Goal: Information Seeking & Learning: Find specific fact

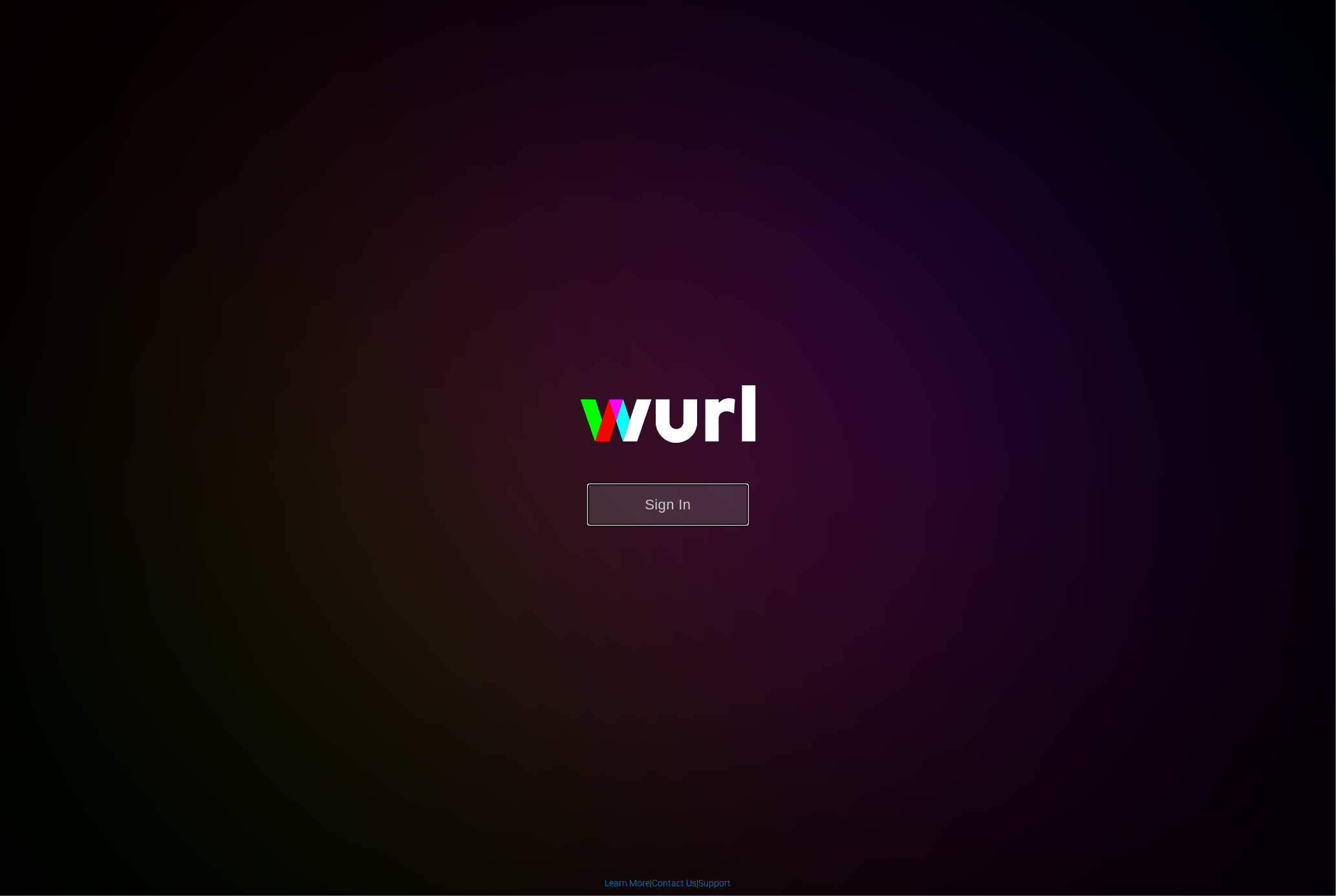
click at [715, 522] on button "Sign In" at bounding box center [668, 504] width 162 height 42
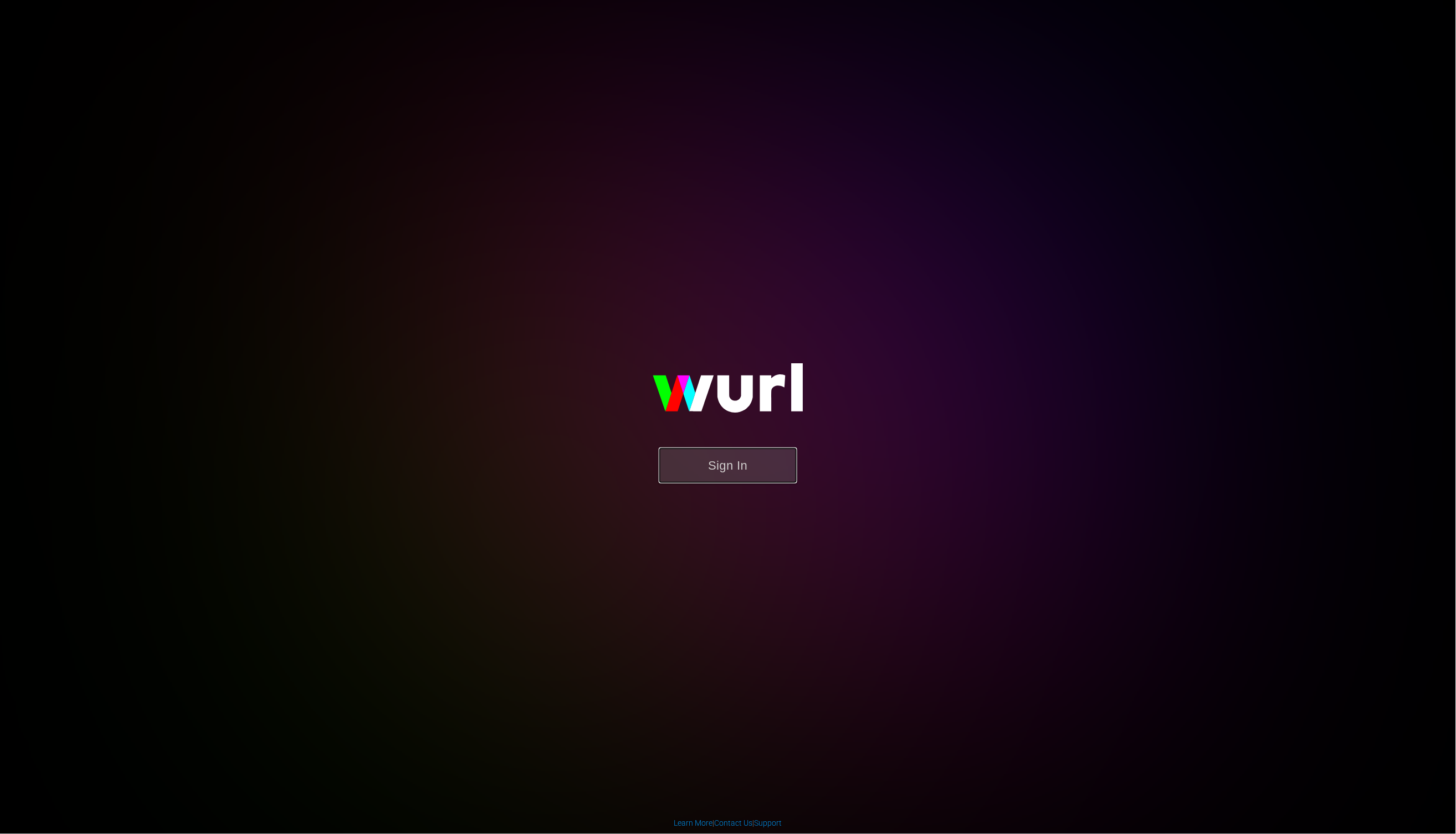
click at [710, 479] on button "Sign In" at bounding box center [728, 465] width 138 height 36
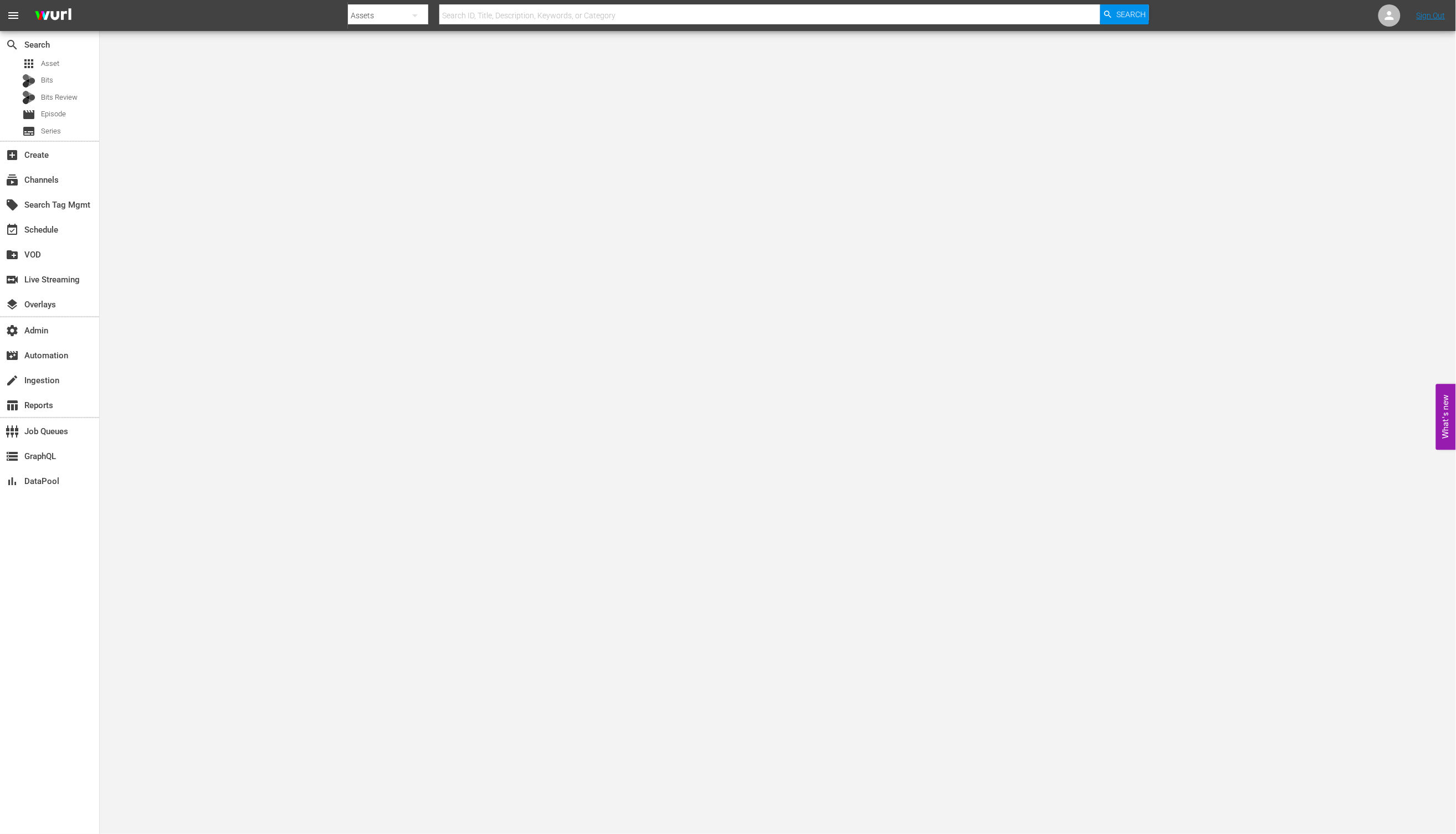
drag, startPoint x: 341, startPoint y: 174, endPoint x: 286, endPoint y: 128, distance: 71.7
click at [338, 167] on body "menu Search By Assets Search ID, Title, Description, Keywords, or Category Sear…" at bounding box center [728, 417] width 1456 height 834
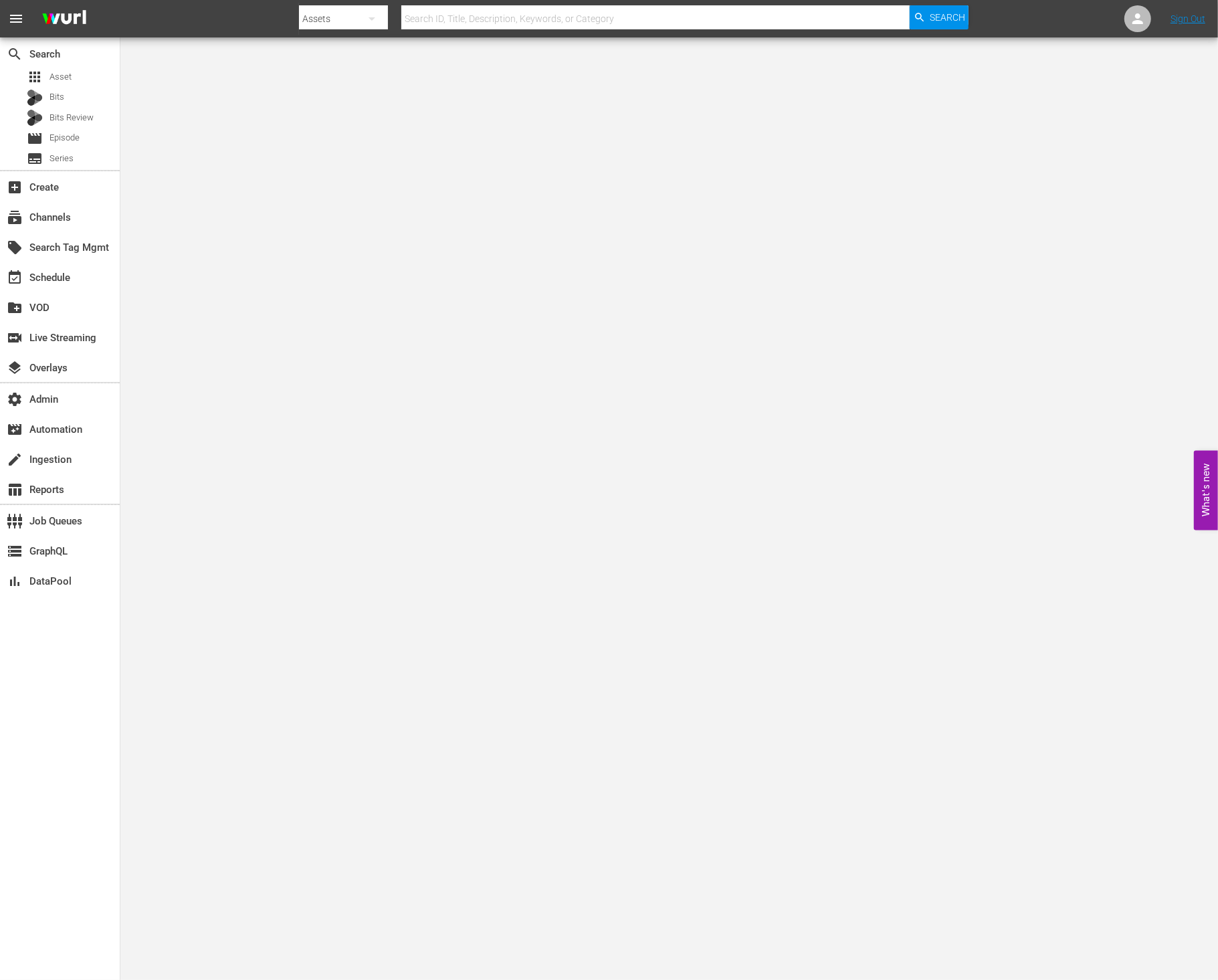
drag, startPoint x: 228, startPoint y: 122, endPoint x: 237, endPoint y: 67, distance: 55.7
click at [228, 121] on body "menu Search By Assets Search ID, Title, Description, Keywords, or Category Sear…" at bounding box center [609, 490] width 1218 height 980
click at [78, 67] on div "apps Asset" at bounding box center [60, 77] width 119 height 19
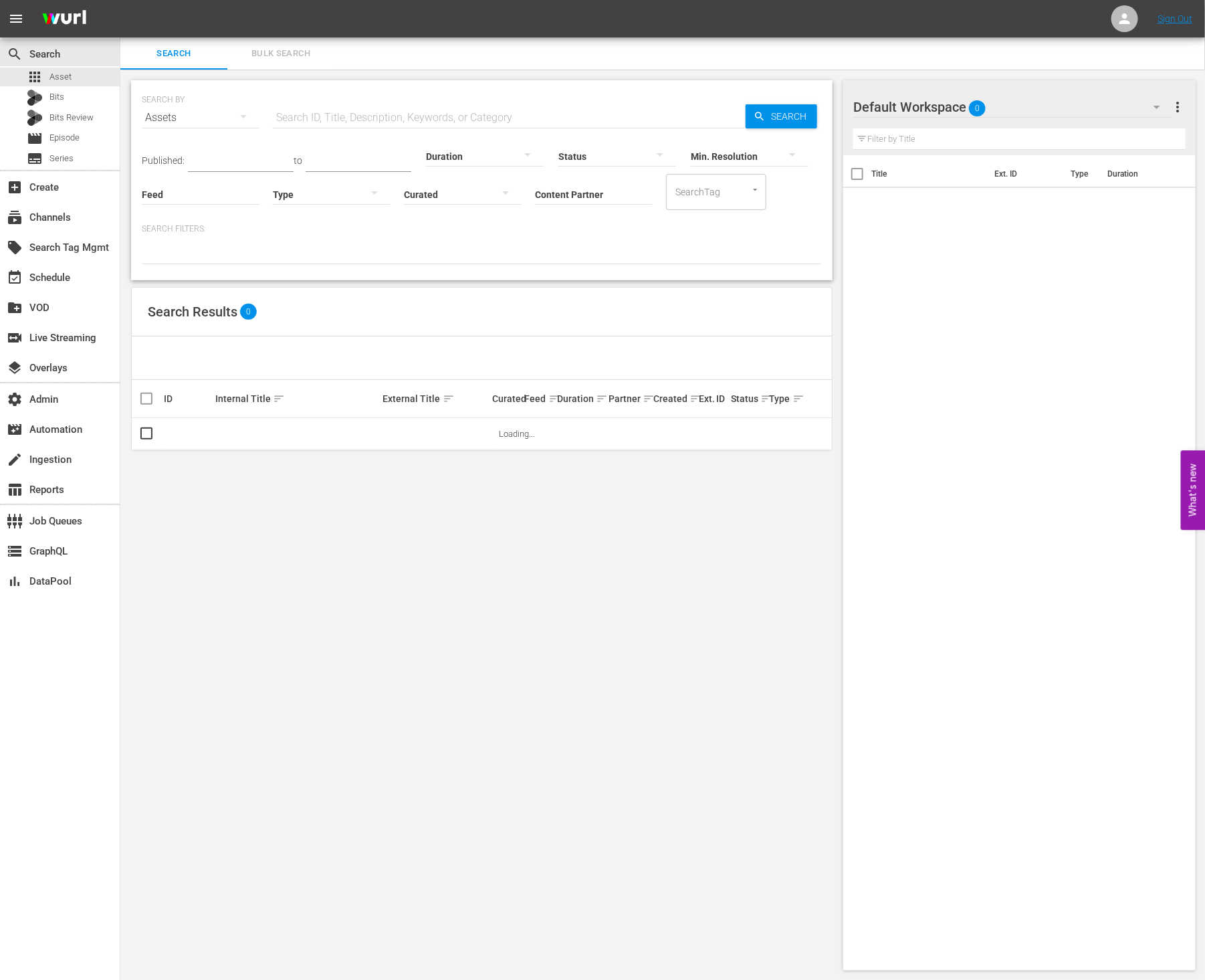
click at [513, 290] on div "Search Results 0" at bounding box center [482, 311] width 700 height 49
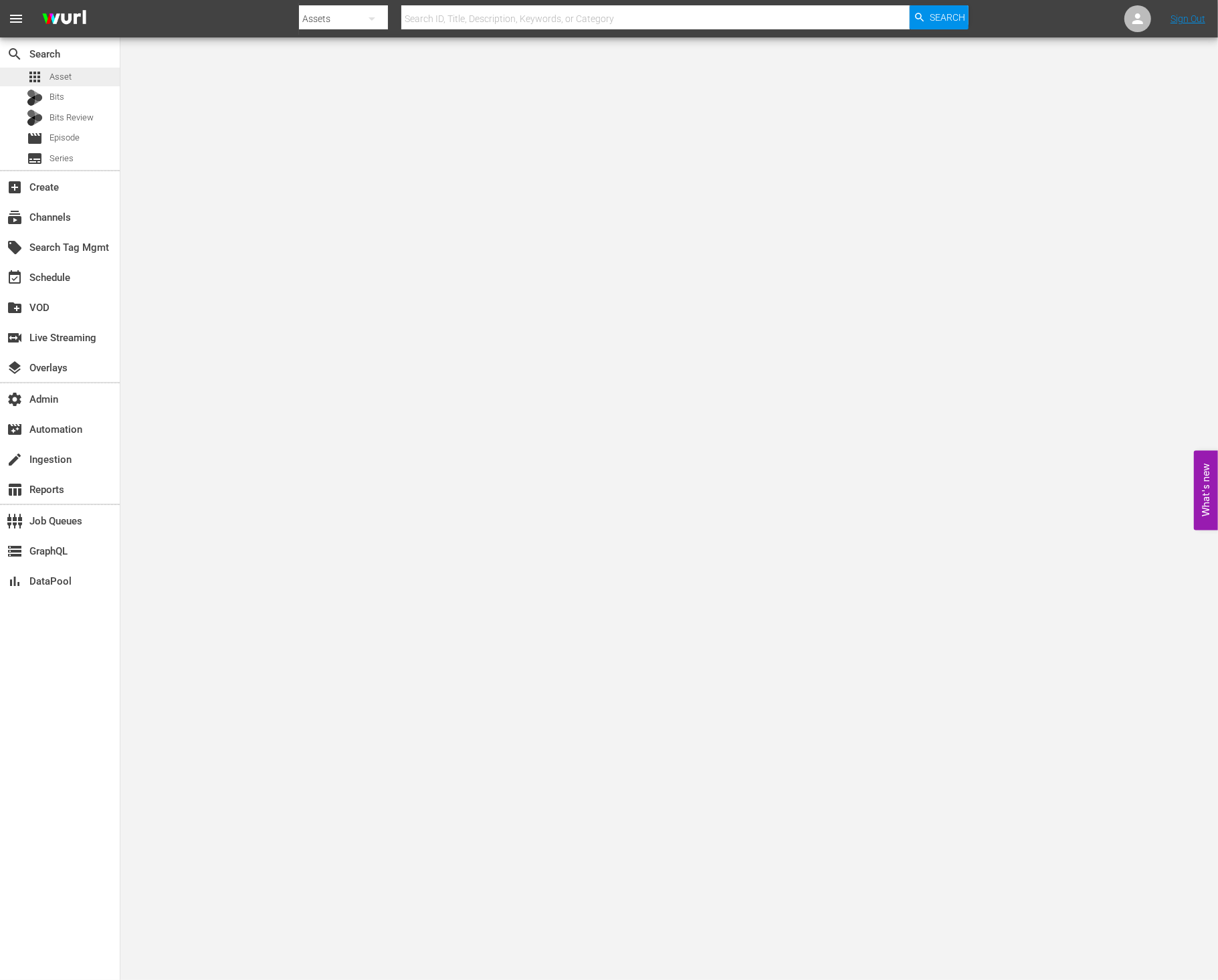
click at [67, 74] on span "Asset" at bounding box center [61, 77] width 22 height 14
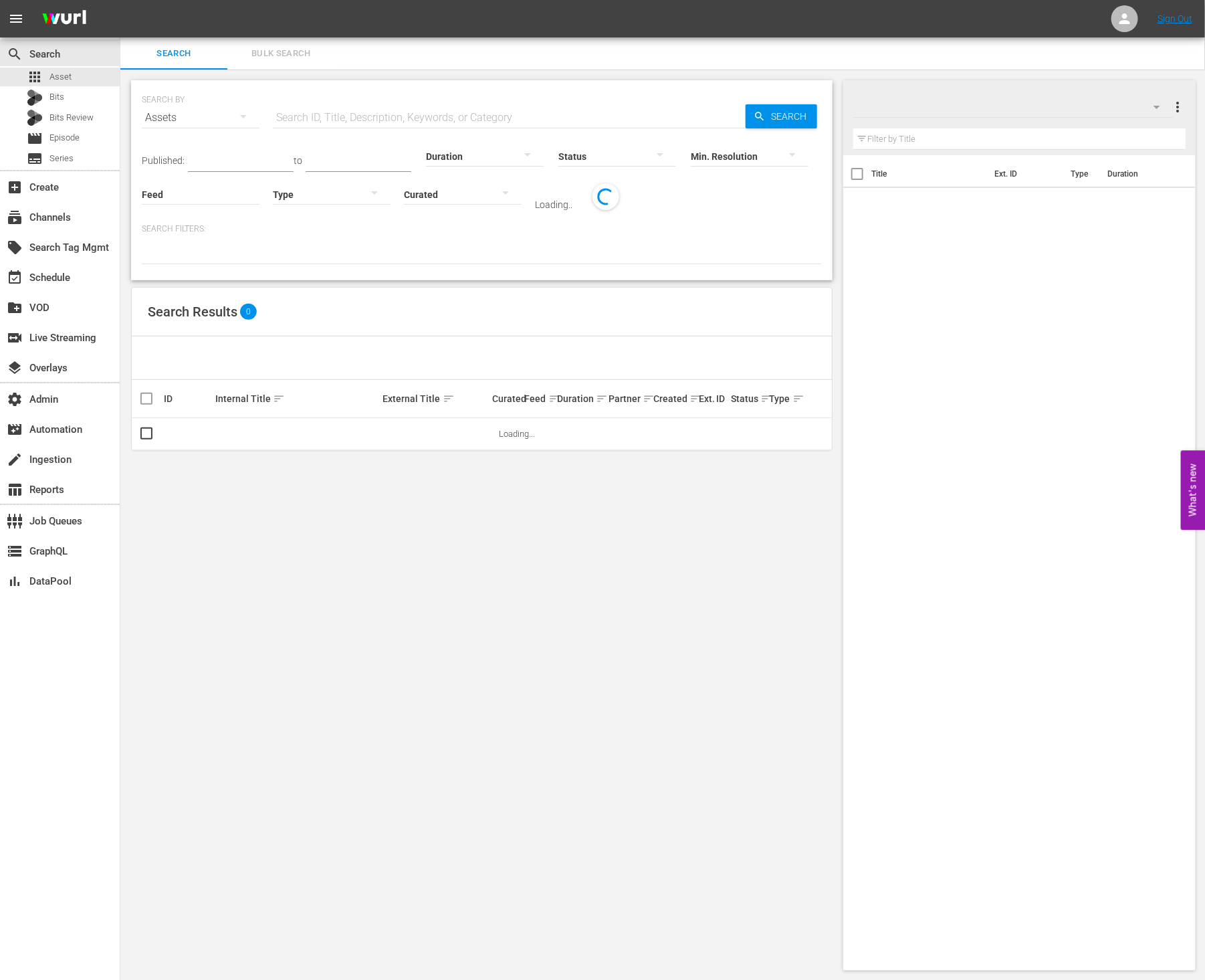
click at [403, 113] on input "text" at bounding box center [509, 118] width 473 height 32
paste input "56663"
click at [796, 117] on span "Search" at bounding box center [791, 116] width 51 height 24
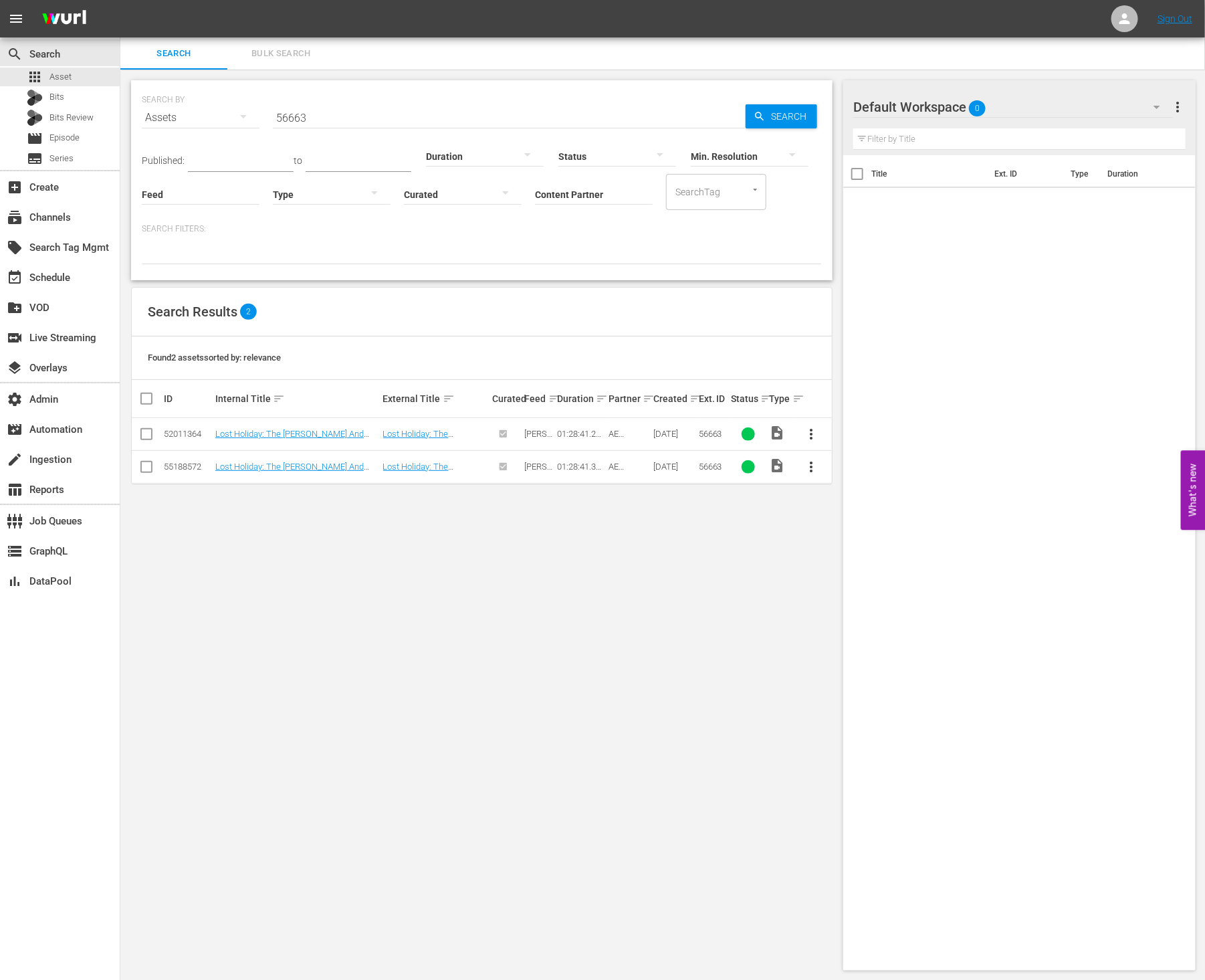
click at [346, 116] on input "56663" at bounding box center [509, 118] width 473 height 32
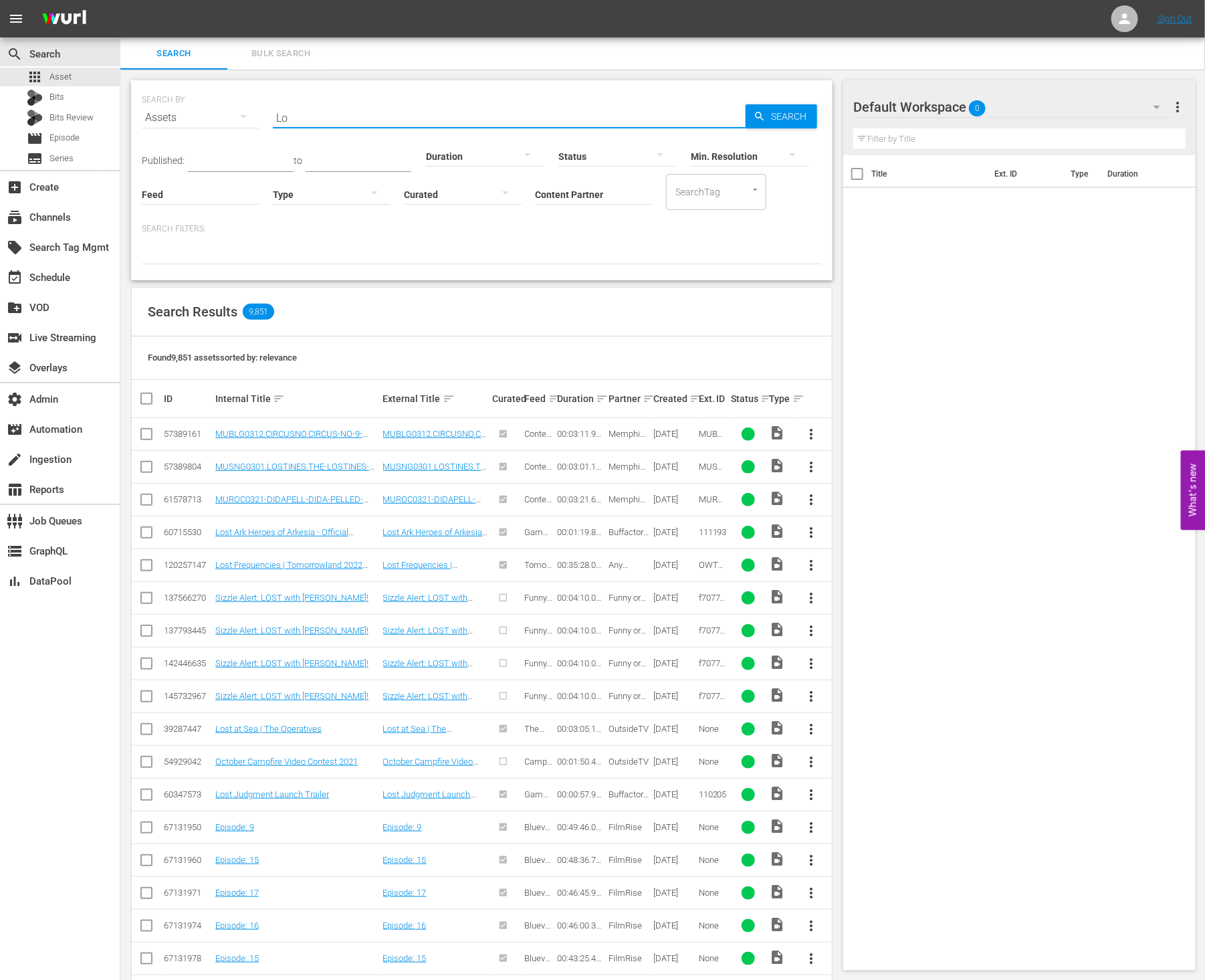
type input "L"
paste input "56663"
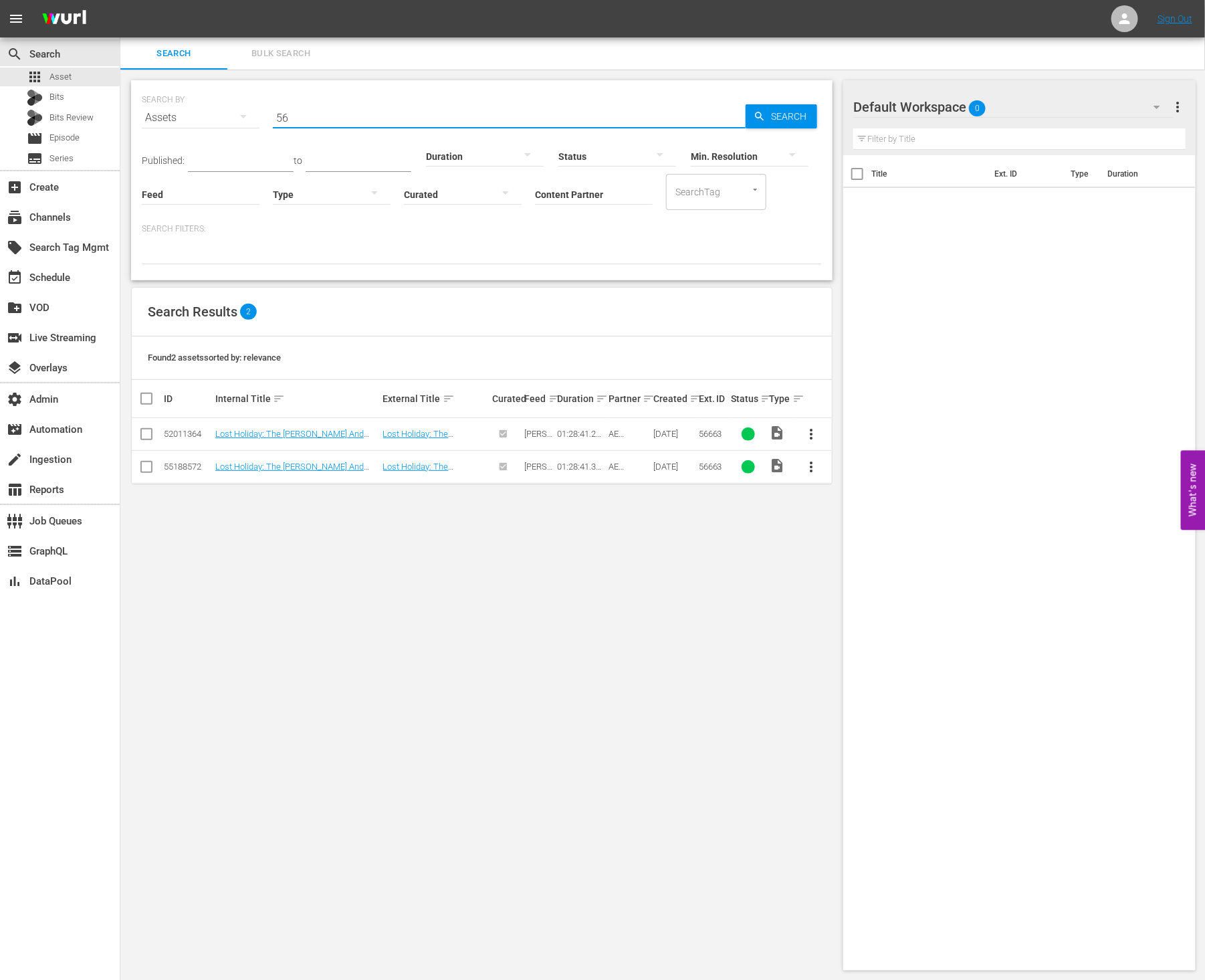
type input "5"
type input "Lost holiday"
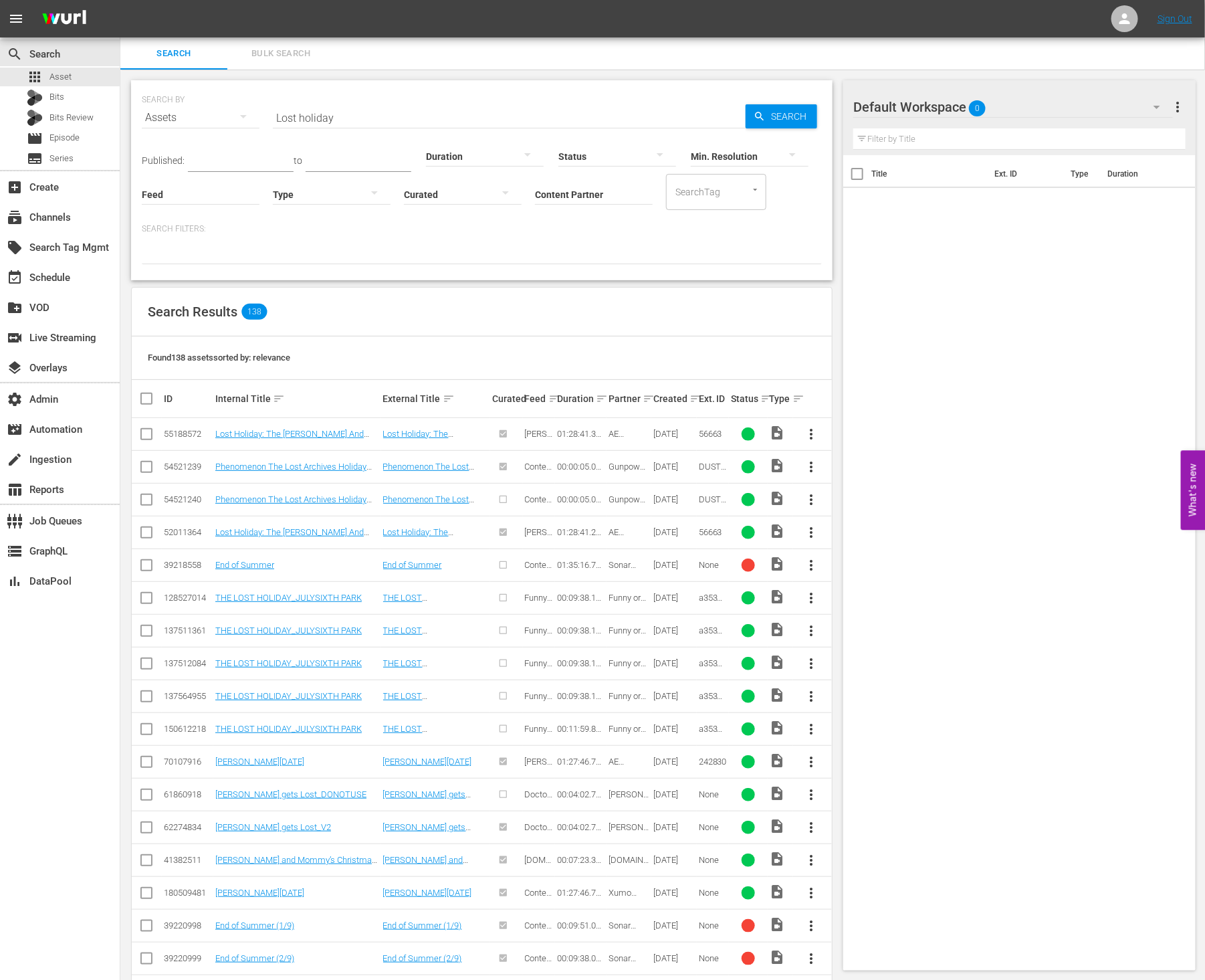
click at [632, 397] on div "Partner sort" at bounding box center [629, 398] width 41 height 16
click at [469, 436] on link "Lost Holiday: The [PERSON_NAME] And [PERSON_NAME] Story" at bounding box center [426, 444] width 85 height 30
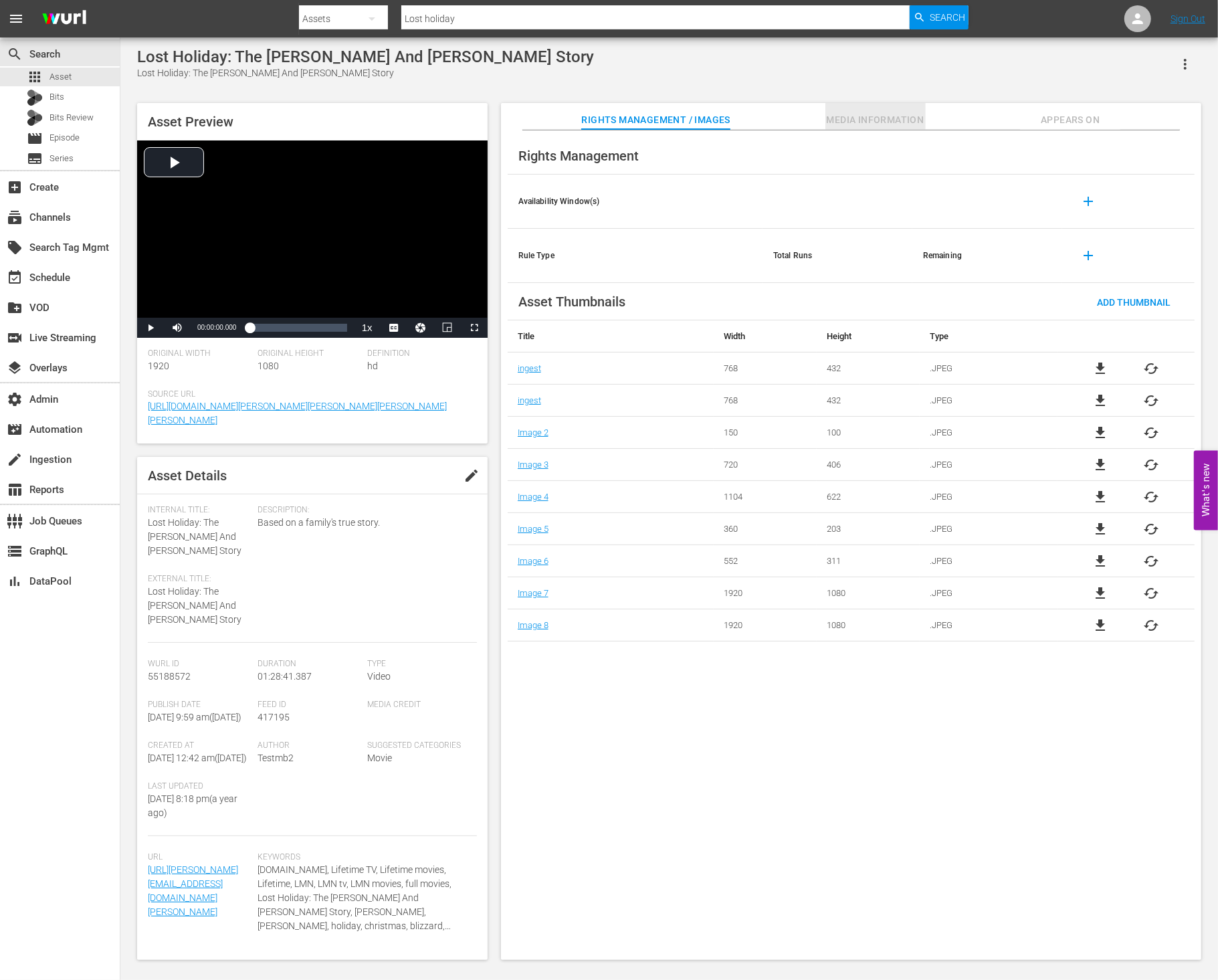
drag, startPoint x: 870, startPoint y: 113, endPoint x: 882, endPoint y: 116, distance: 12.4
click at [870, 113] on span "Media Information" at bounding box center [876, 120] width 101 height 17
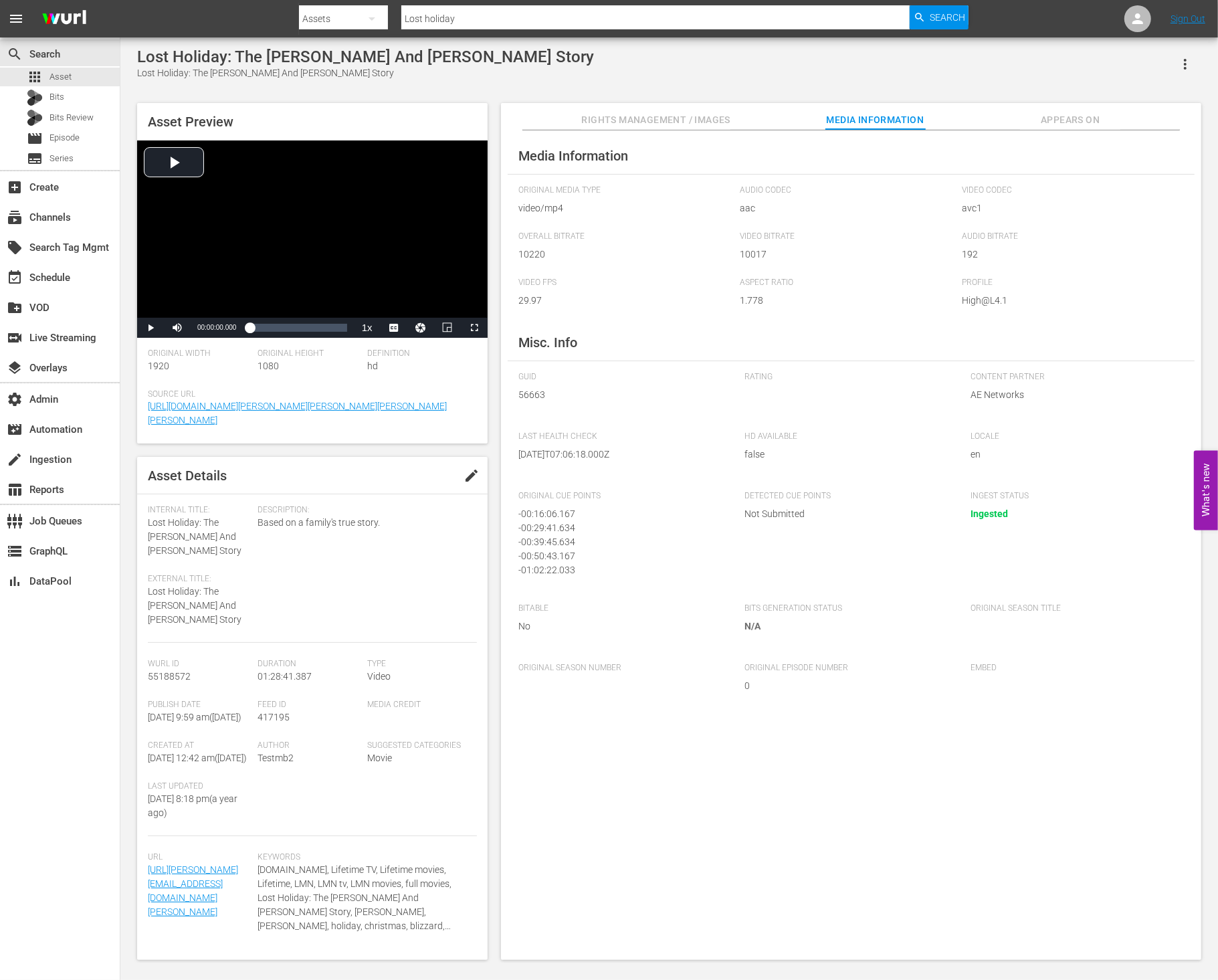
click at [1069, 123] on span "Appears On" at bounding box center [1070, 120] width 101 height 17
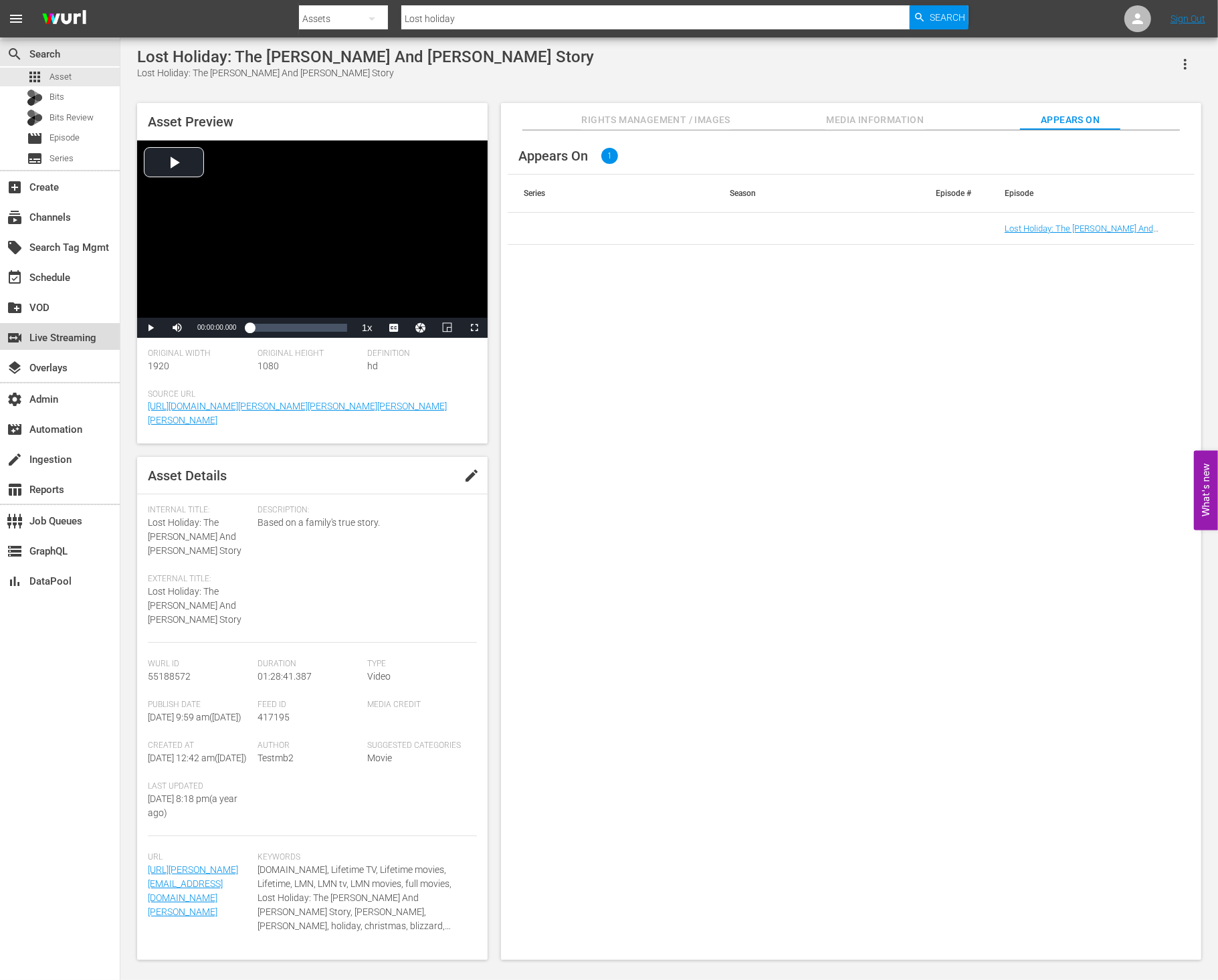
click at [61, 348] on div "switch_video Live Streaming" at bounding box center [60, 336] width 119 height 26
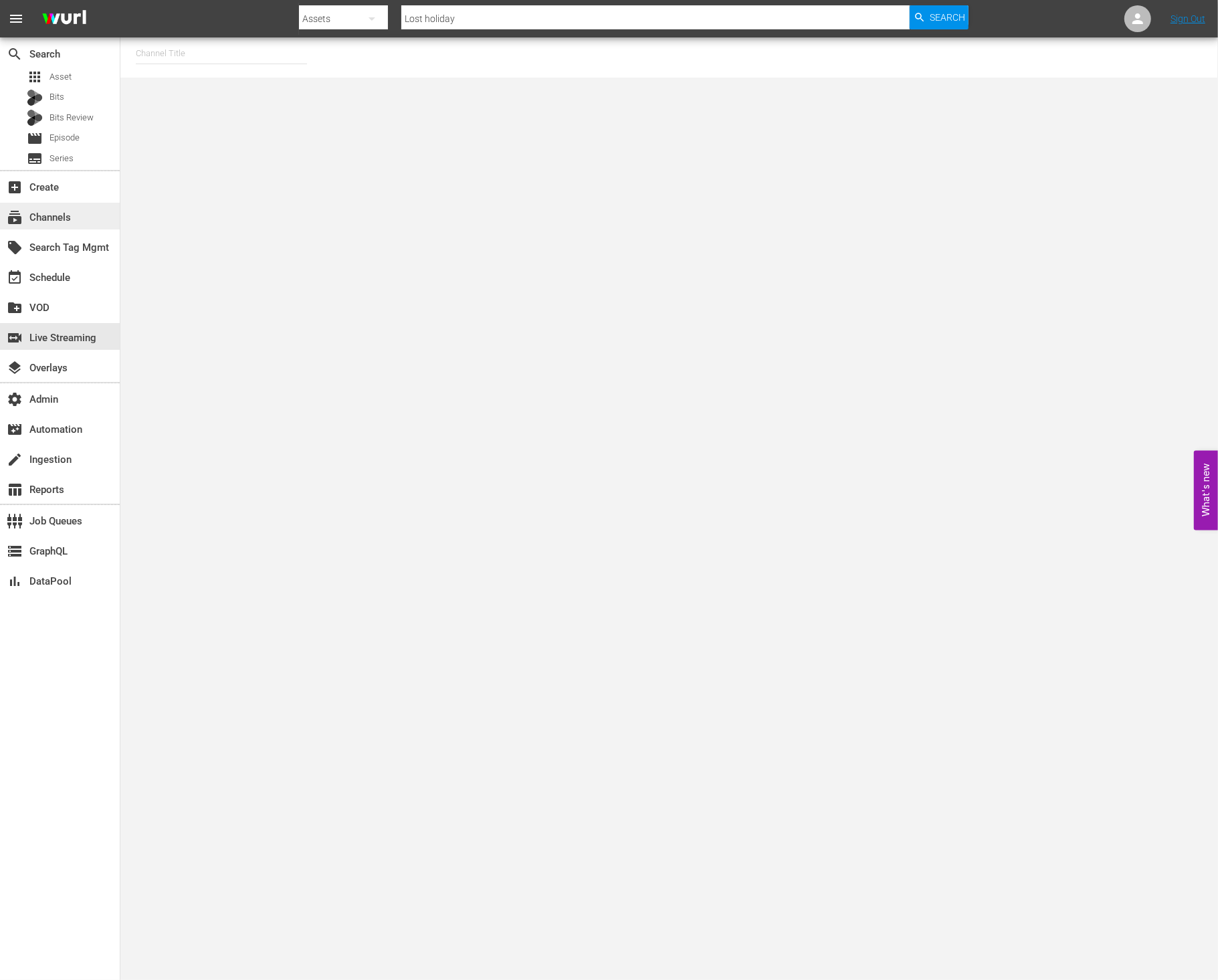
click at [54, 222] on div "subscriptions Channels" at bounding box center [38, 216] width 75 height 12
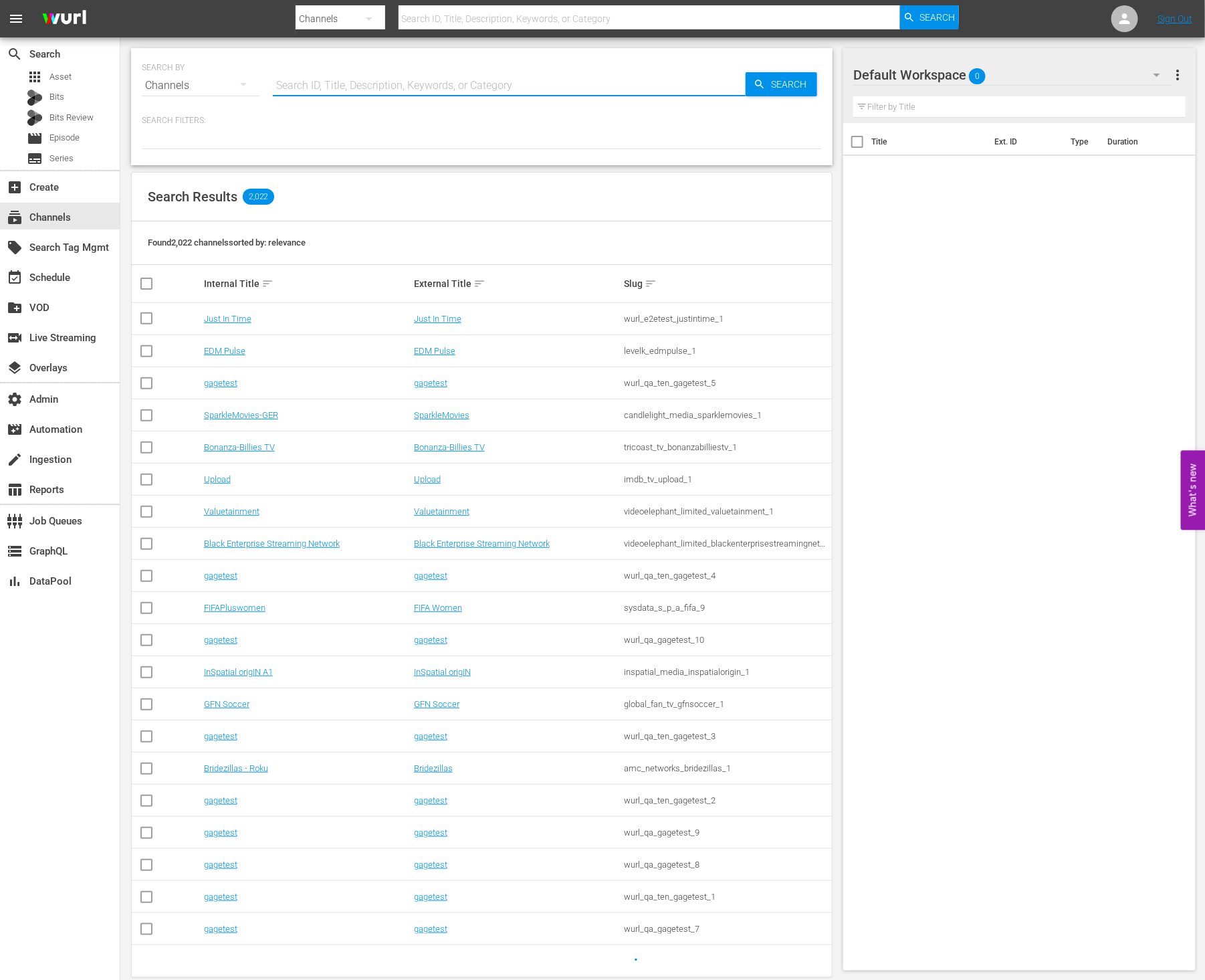
click at [362, 84] on input "text" at bounding box center [509, 86] width 473 height 32
type input "movie"
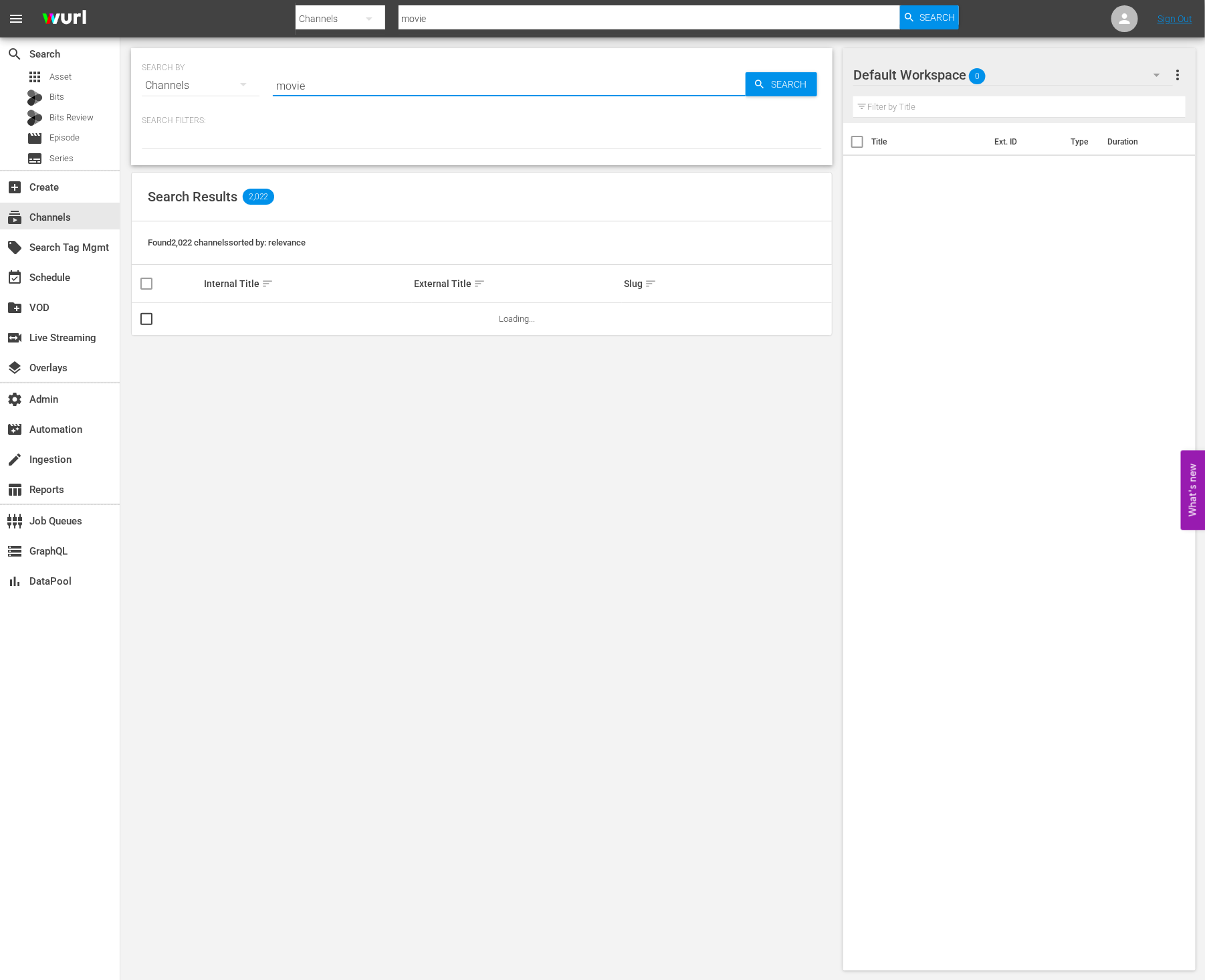
type input "Movie Favorites by Lifetime"
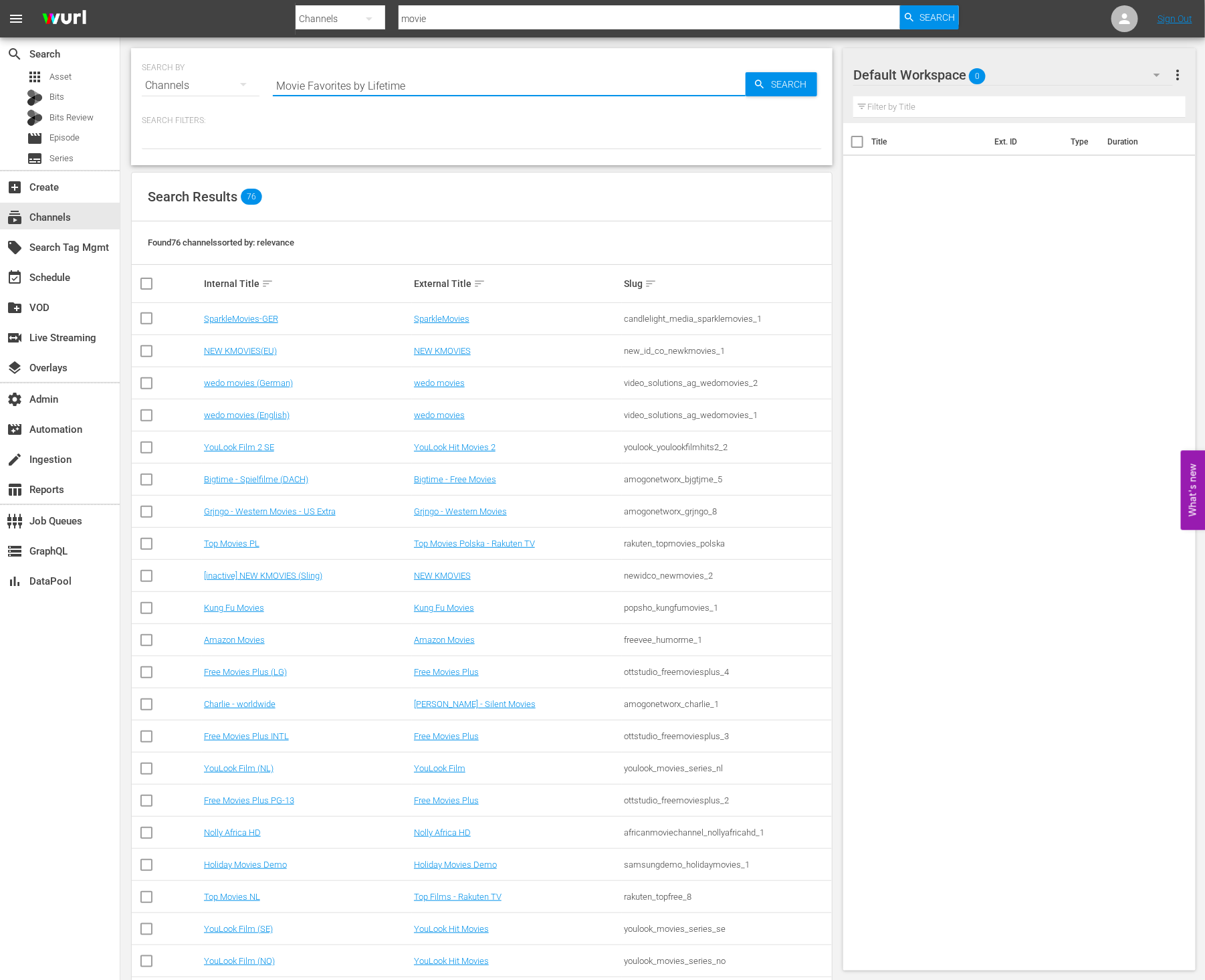
type input "Movie Favorites by Lifetime"
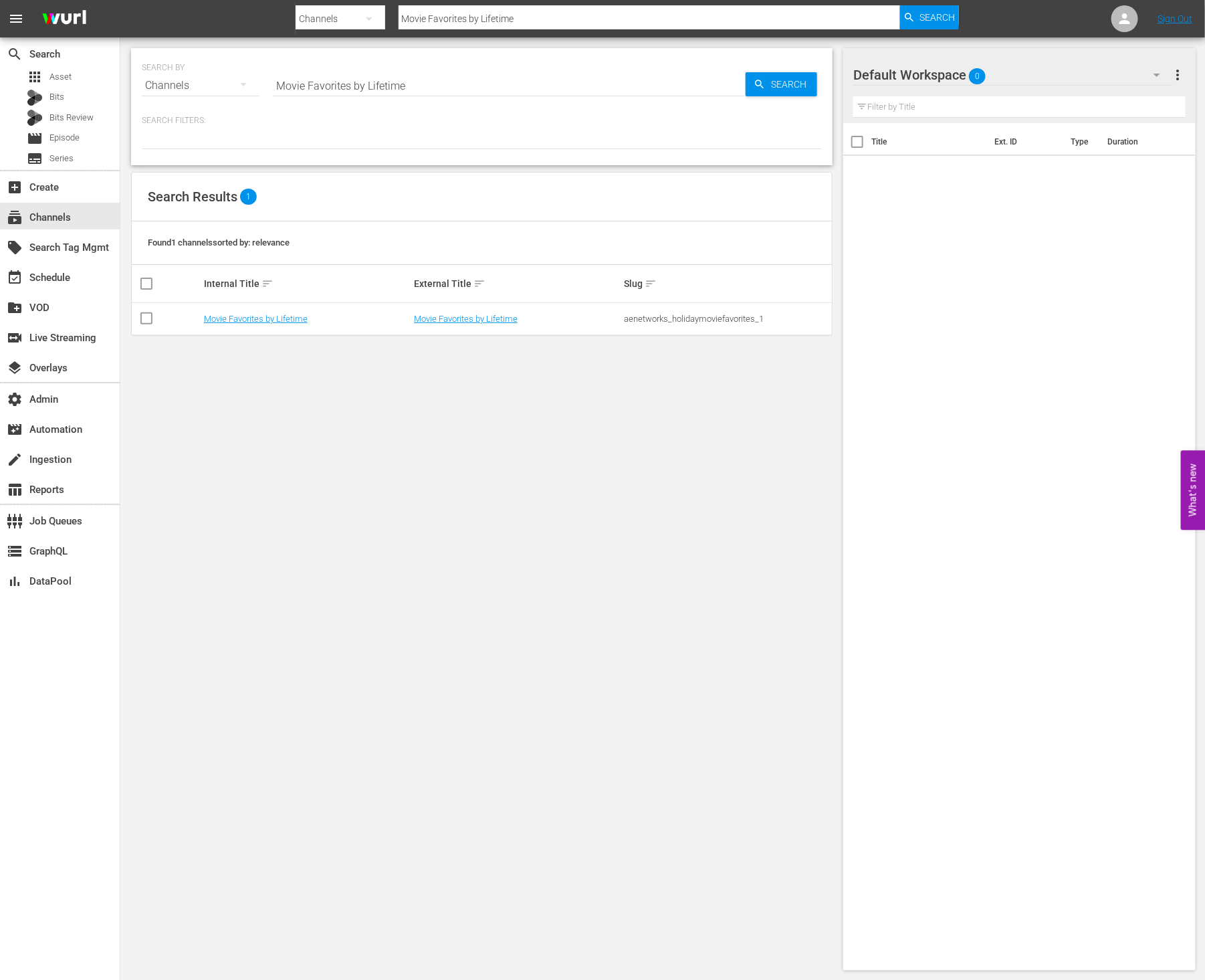
click at [483, 325] on td "Movie Favorites by Lifetime" at bounding box center [517, 319] width 210 height 32
click at [478, 318] on link "Movie Favorites by Lifetime" at bounding box center [466, 319] width 104 height 10
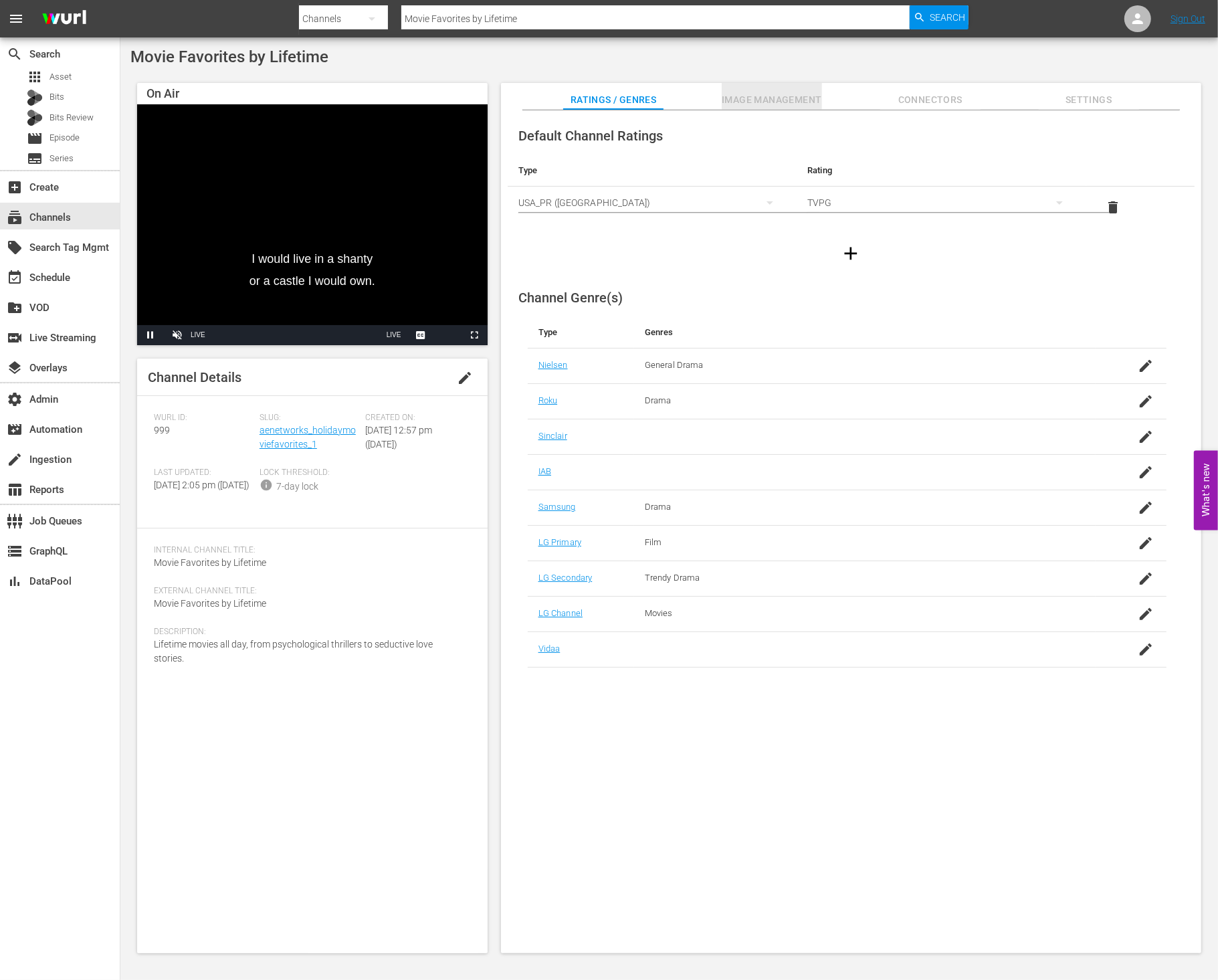
click at [732, 101] on span "Image Management" at bounding box center [772, 100] width 101 height 17
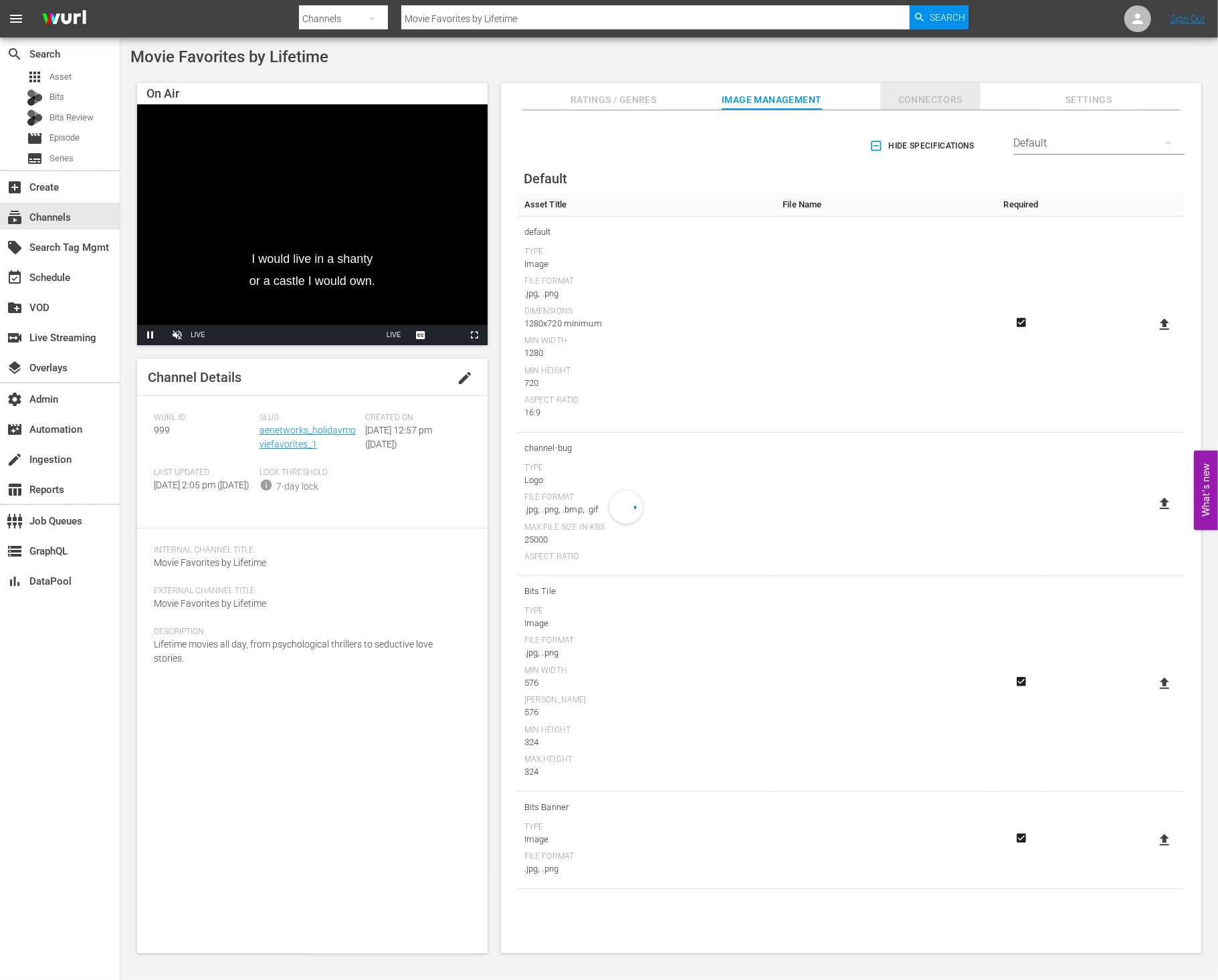
drag, startPoint x: 939, startPoint y: 101, endPoint x: 957, endPoint y: 101, distance: 18.0
click at [941, 101] on span "Connectors" at bounding box center [931, 100] width 101 height 17
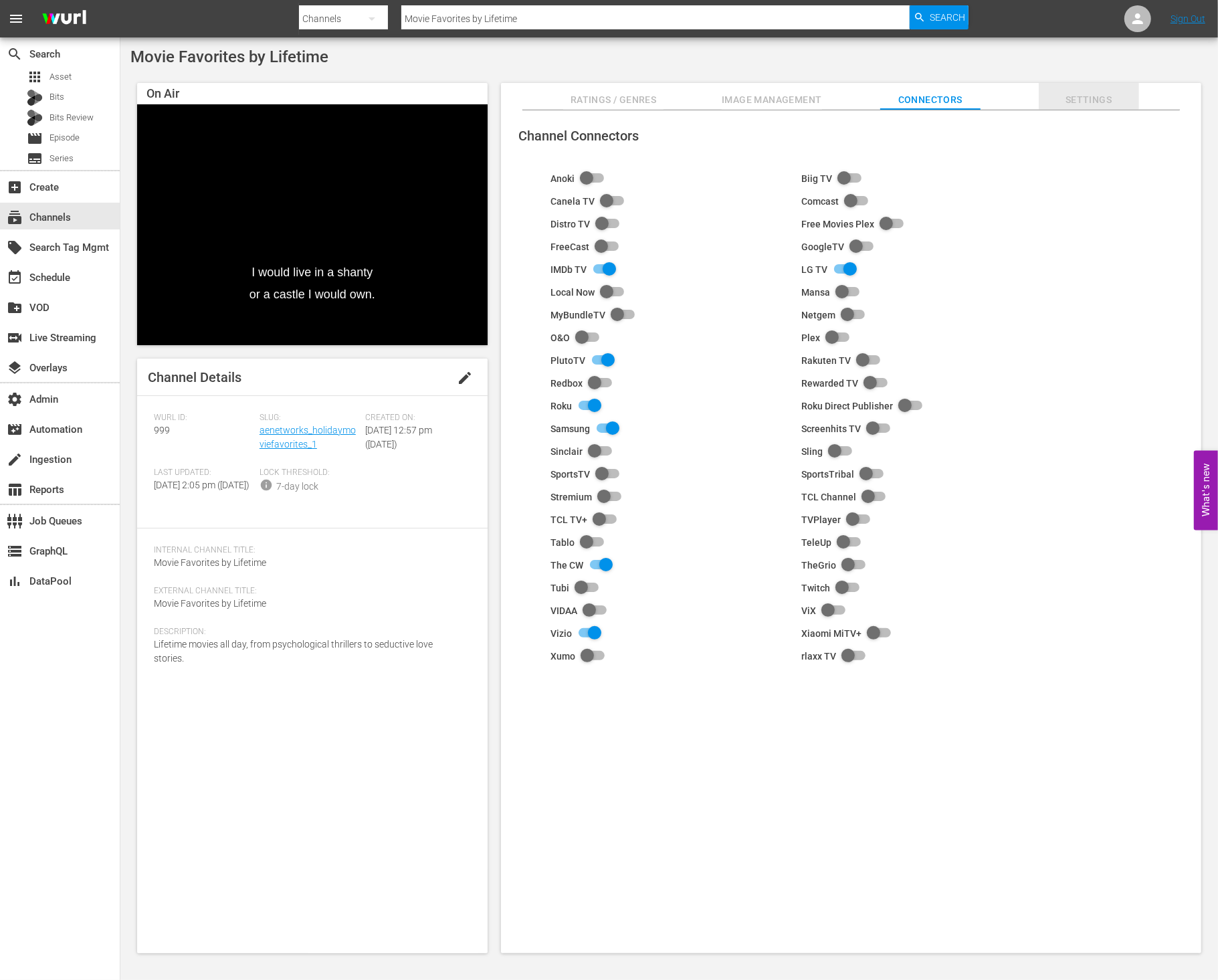
click at [1088, 98] on span "Settings" at bounding box center [1089, 100] width 101 height 17
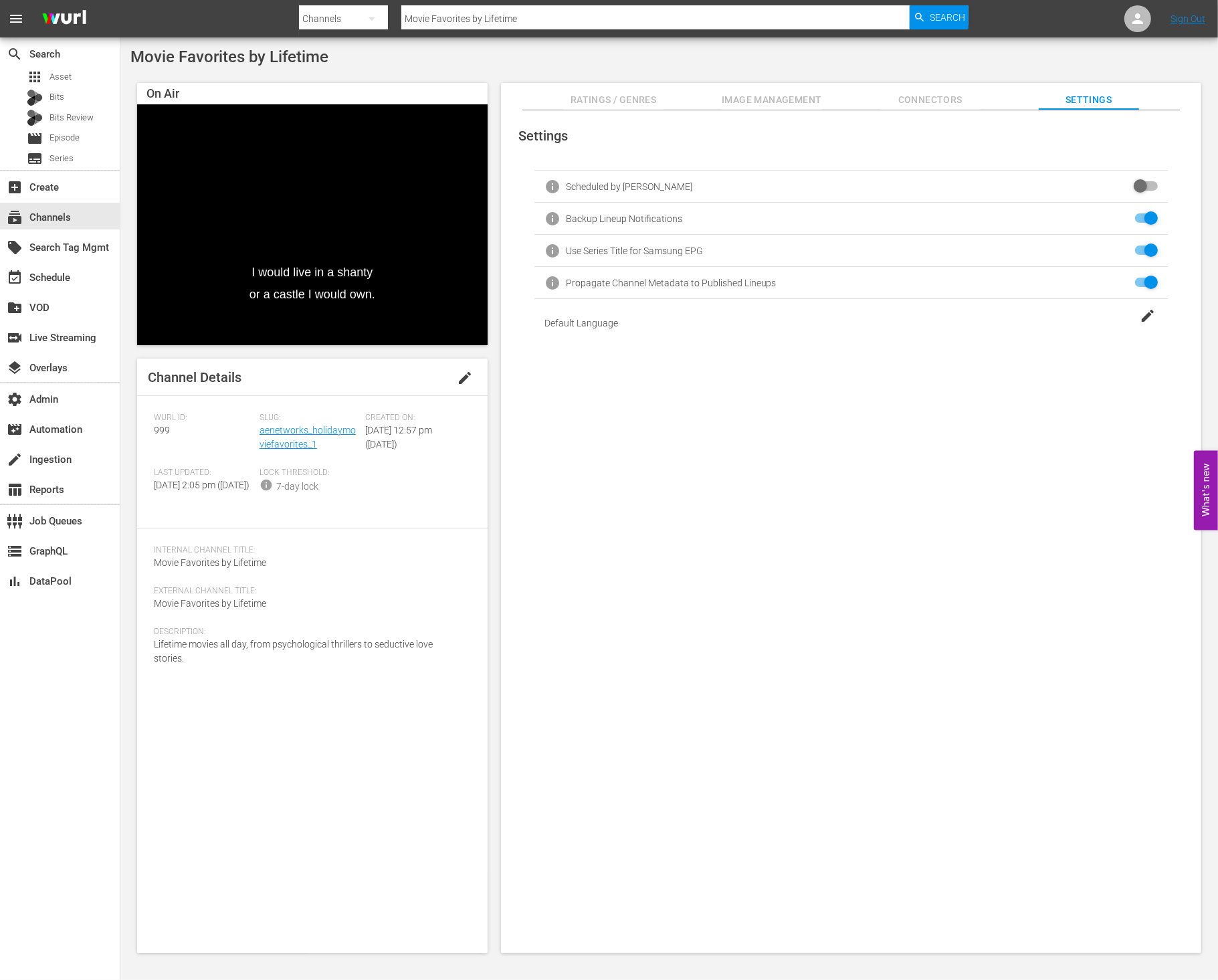
click at [632, 107] on span "Ratings / Genres" at bounding box center [613, 100] width 101 height 17
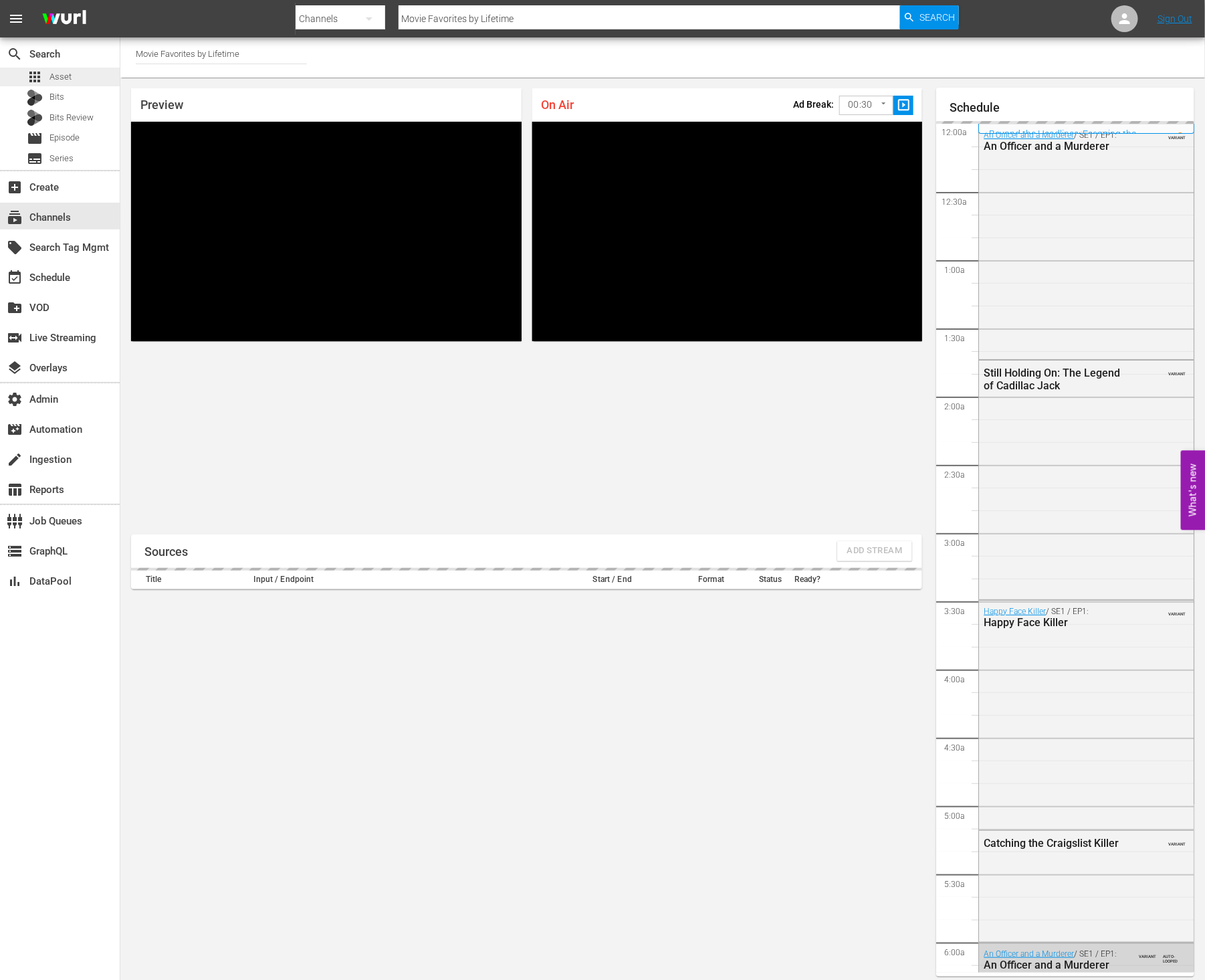
scroll to position [8, 0]
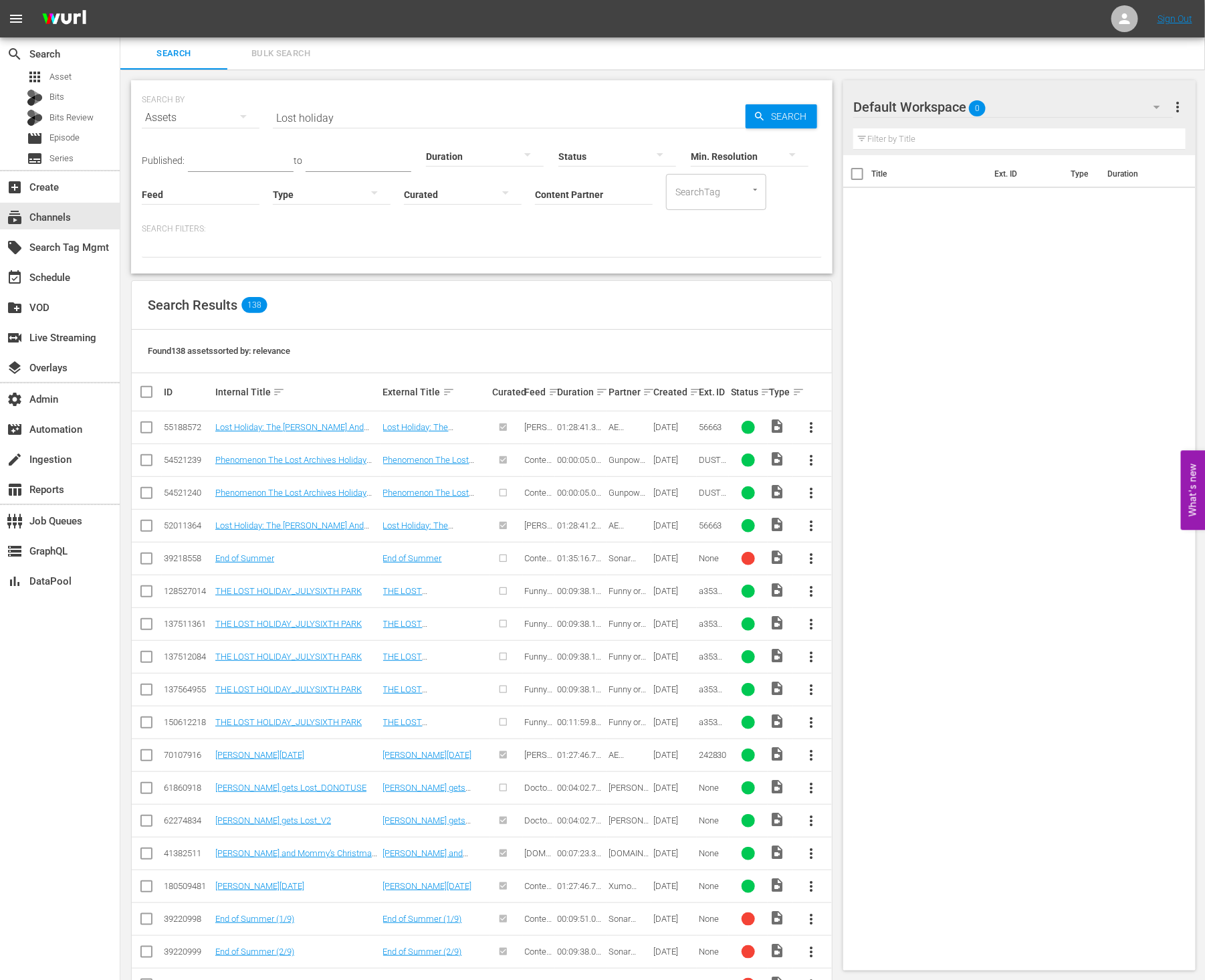
click at [426, 126] on div "Duration" at bounding box center [485, 148] width 118 height 48
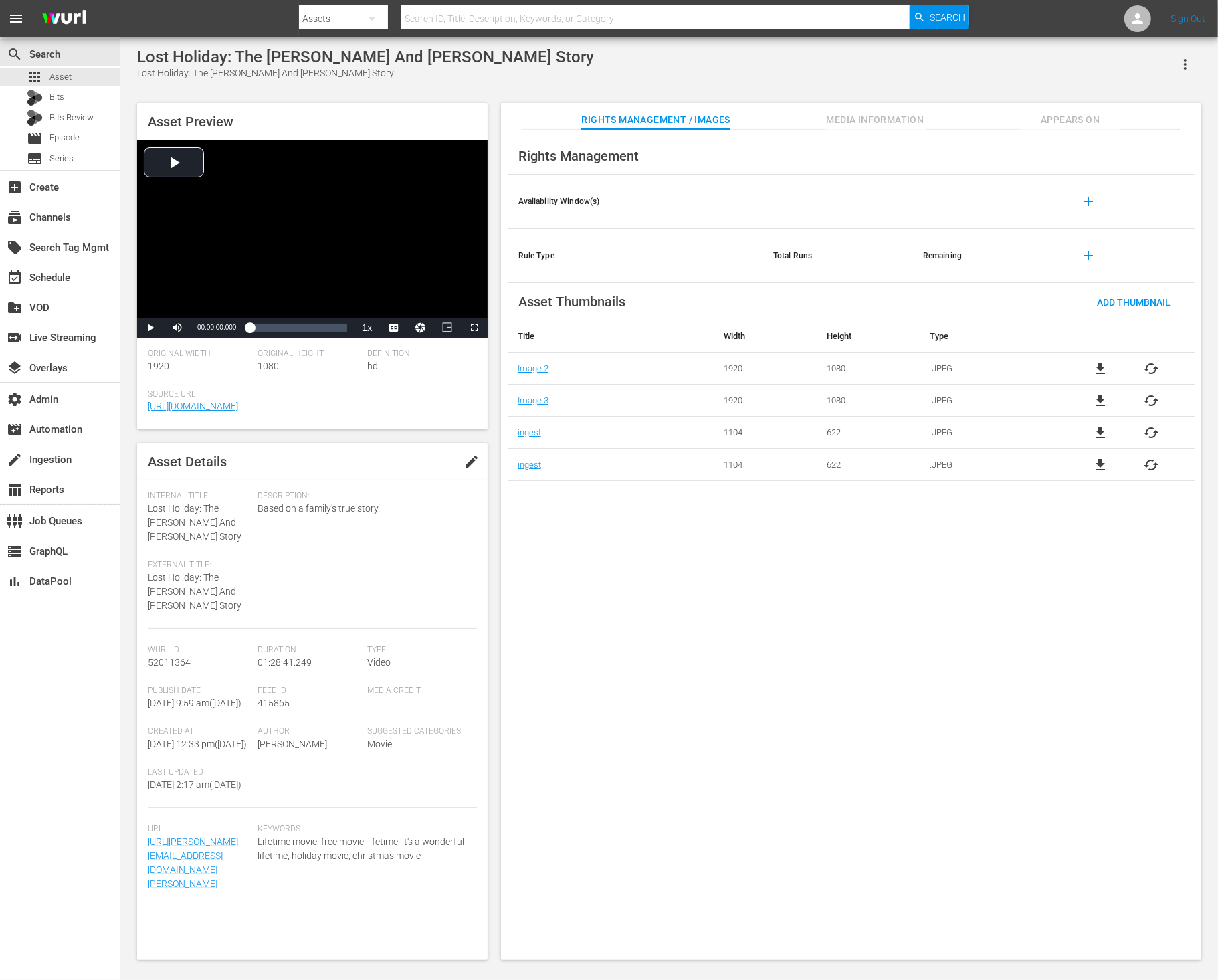
scroll to position [45, 0]
drag, startPoint x: 872, startPoint y: 116, endPoint x: 882, endPoint y: 119, distance: 10.4
click at [873, 116] on span "Media Information" at bounding box center [876, 120] width 101 height 17
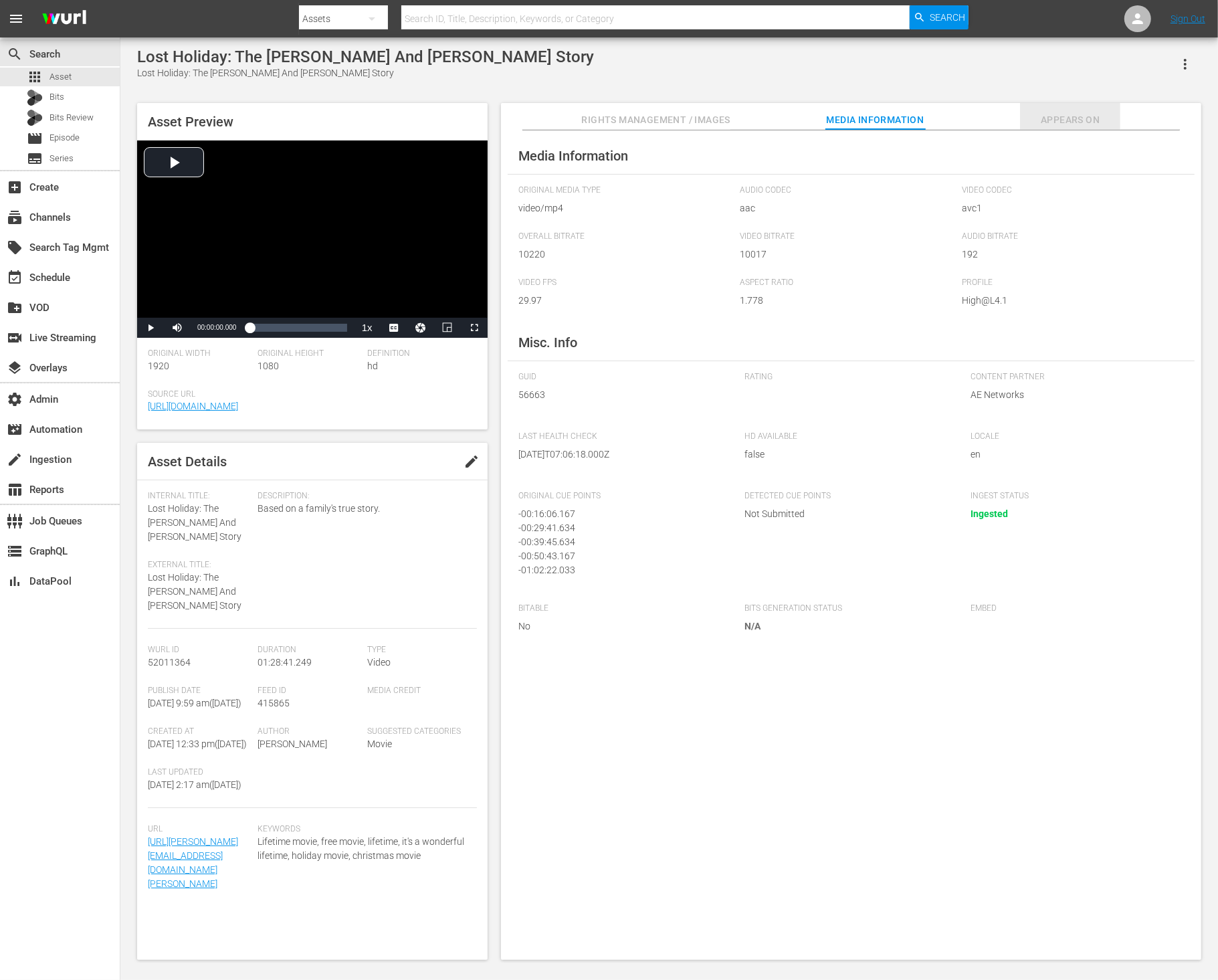
click at [1053, 123] on span "Appears On" at bounding box center [1070, 120] width 101 height 17
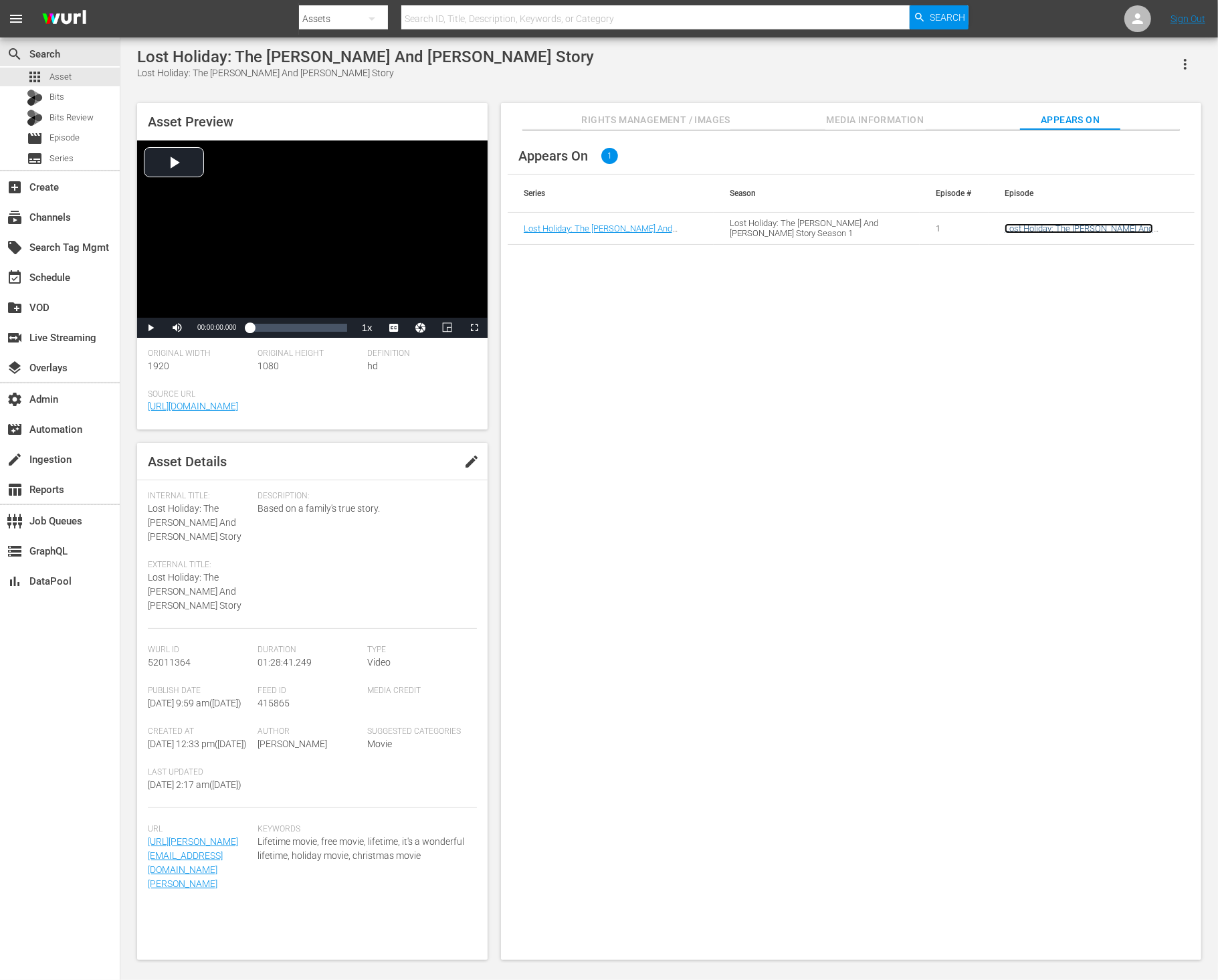
click at [1064, 230] on link "Lost Holiday: The [PERSON_NAME] And [PERSON_NAME] Story" at bounding box center [1079, 234] width 148 height 20
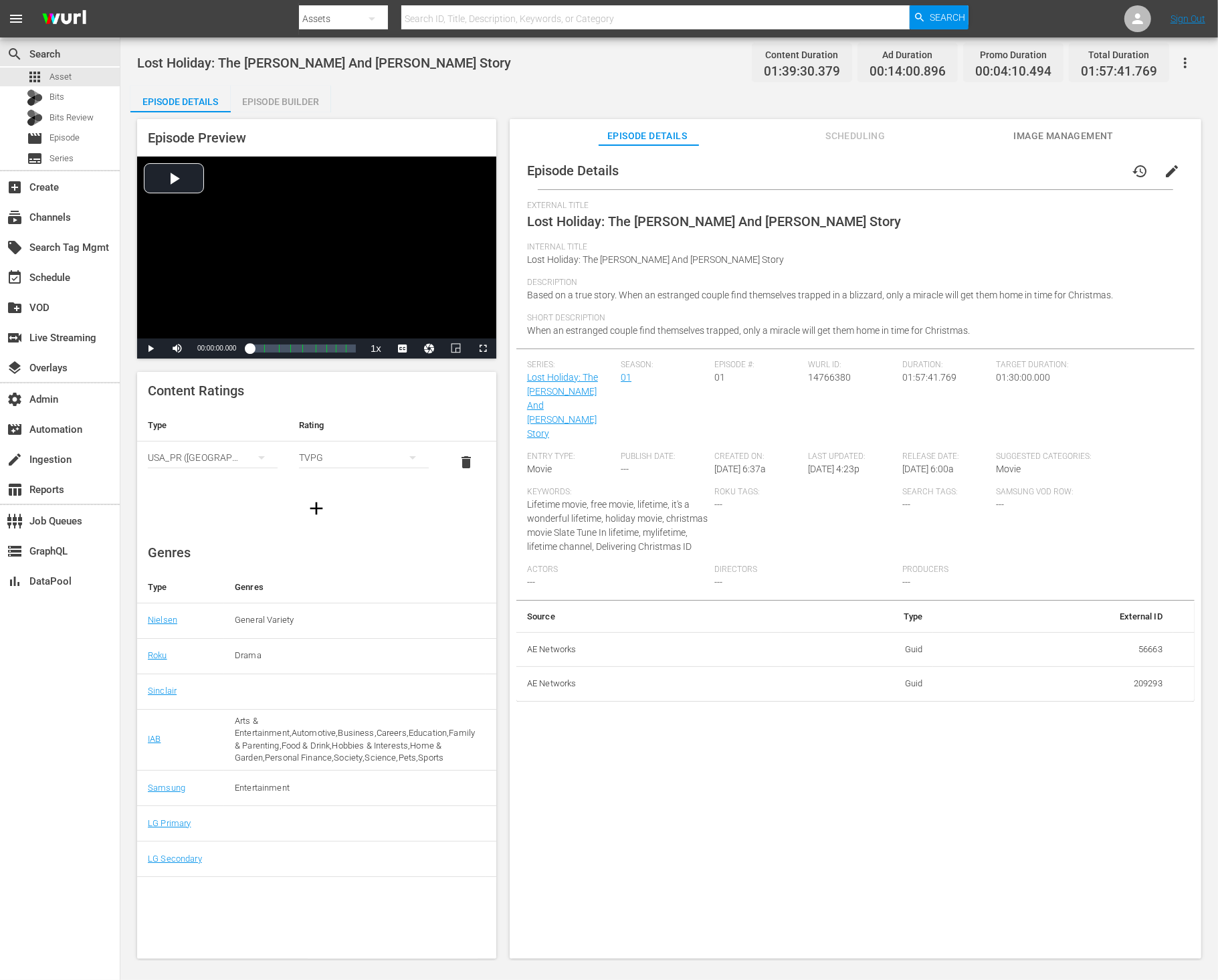
click at [838, 136] on span "Scheduling" at bounding box center [856, 136] width 101 height 17
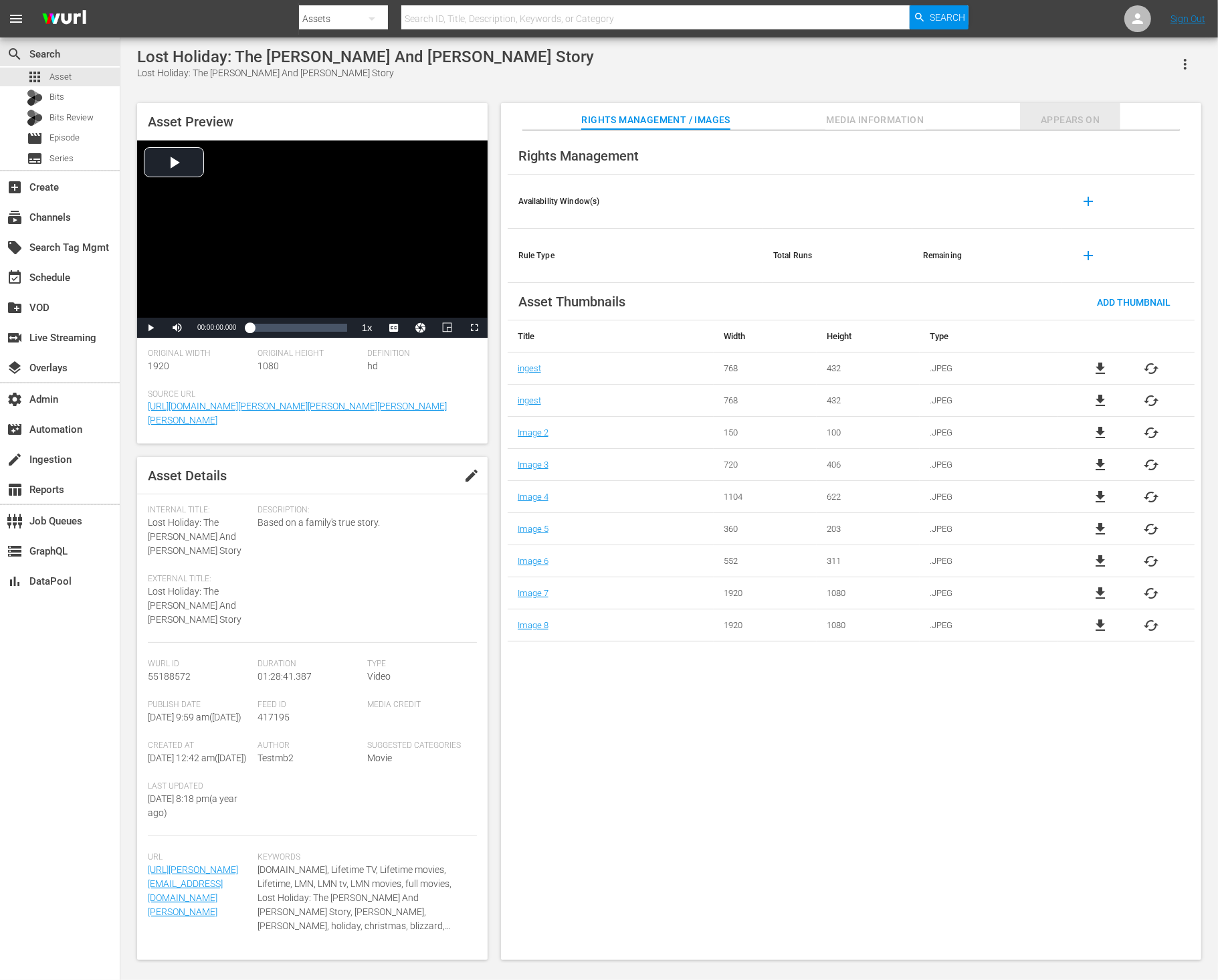
click at [974, 119] on span "Appears On" at bounding box center [1070, 120] width 101 height 17
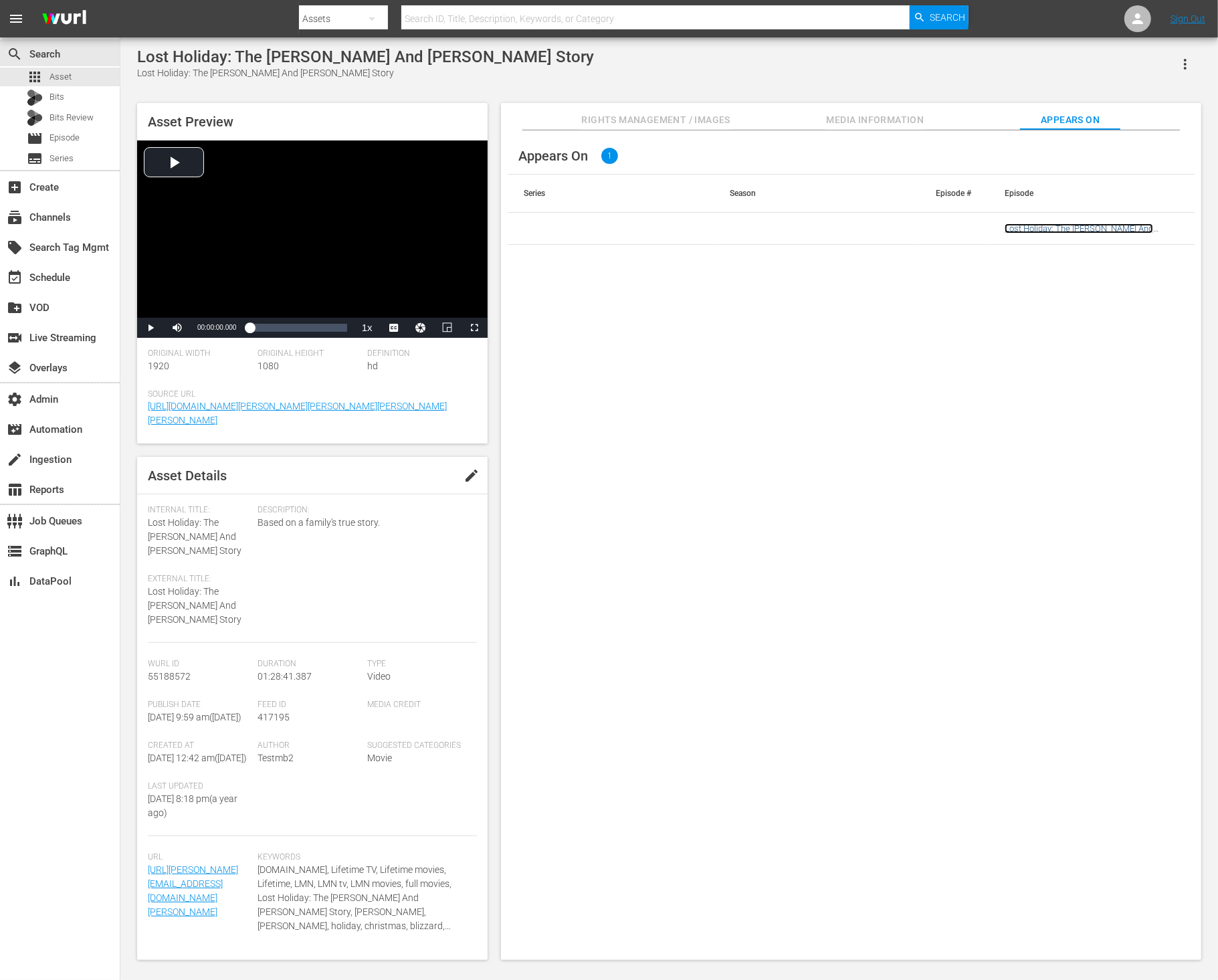
click at [974, 231] on link "Lost Holiday: The [PERSON_NAME] And [PERSON_NAME] Story" at bounding box center [1079, 234] width 148 height 20
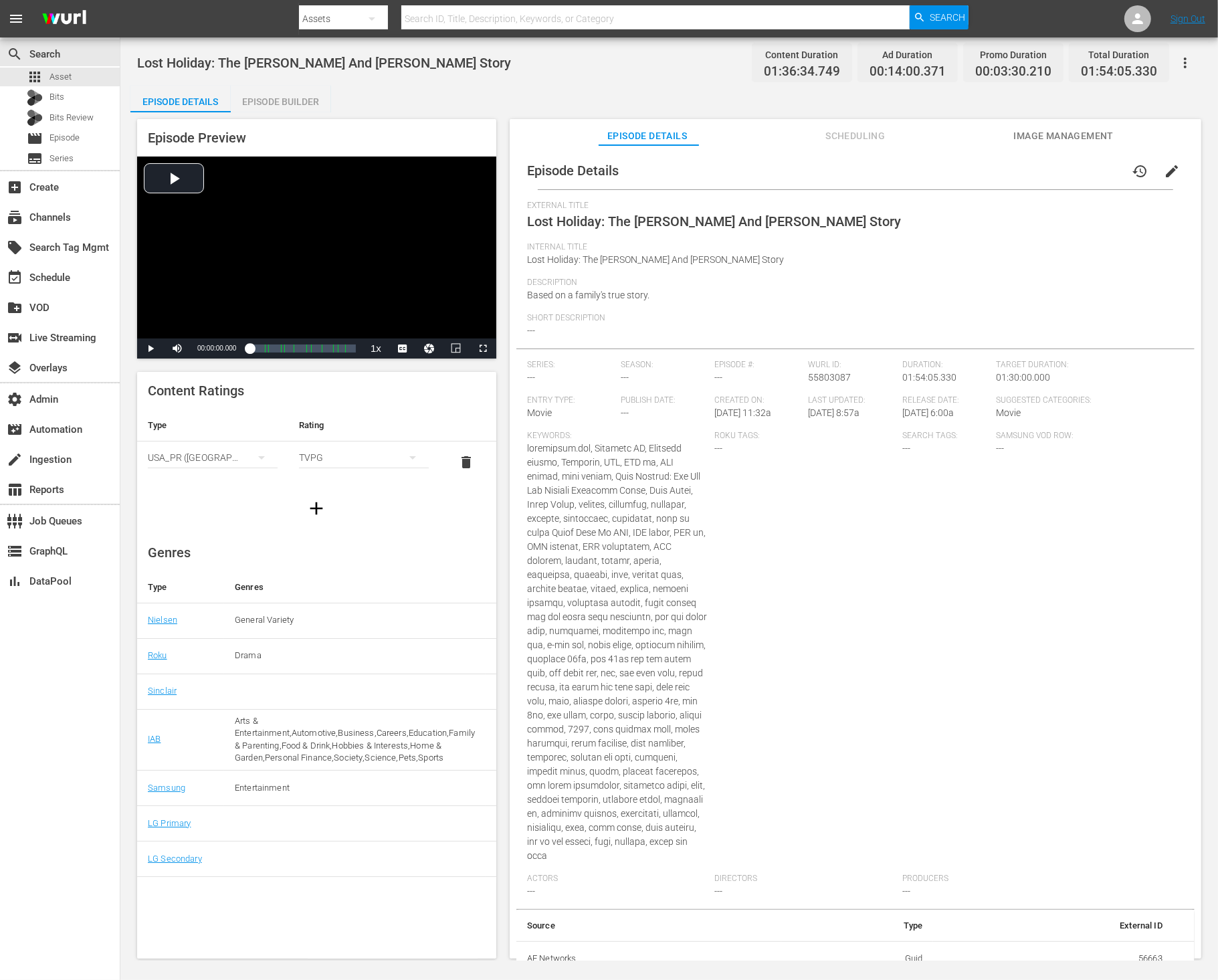
click at [842, 136] on span "Scheduling" at bounding box center [856, 136] width 101 height 17
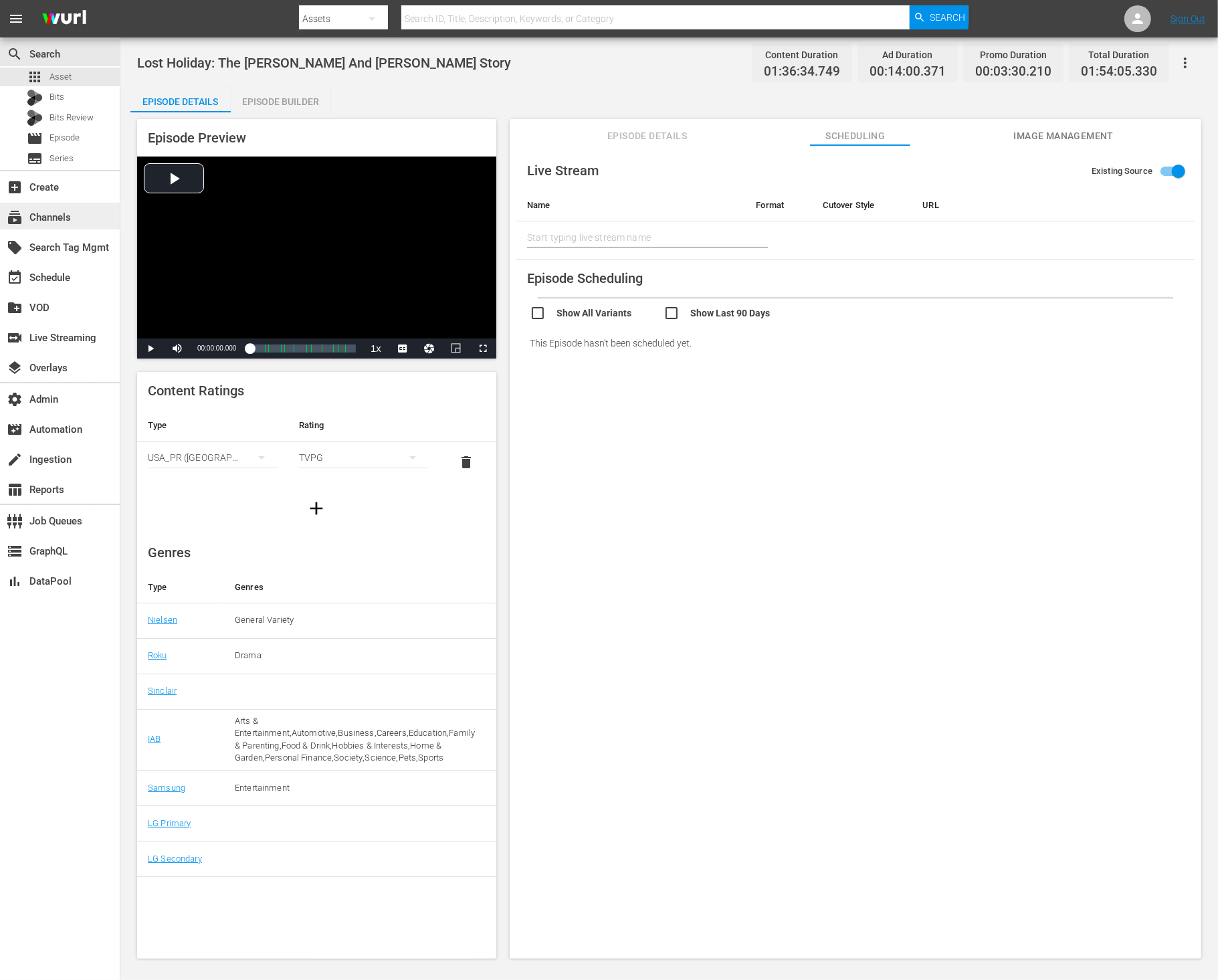
click at [83, 218] on div "subscriptions Channels" at bounding box center [60, 216] width 119 height 26
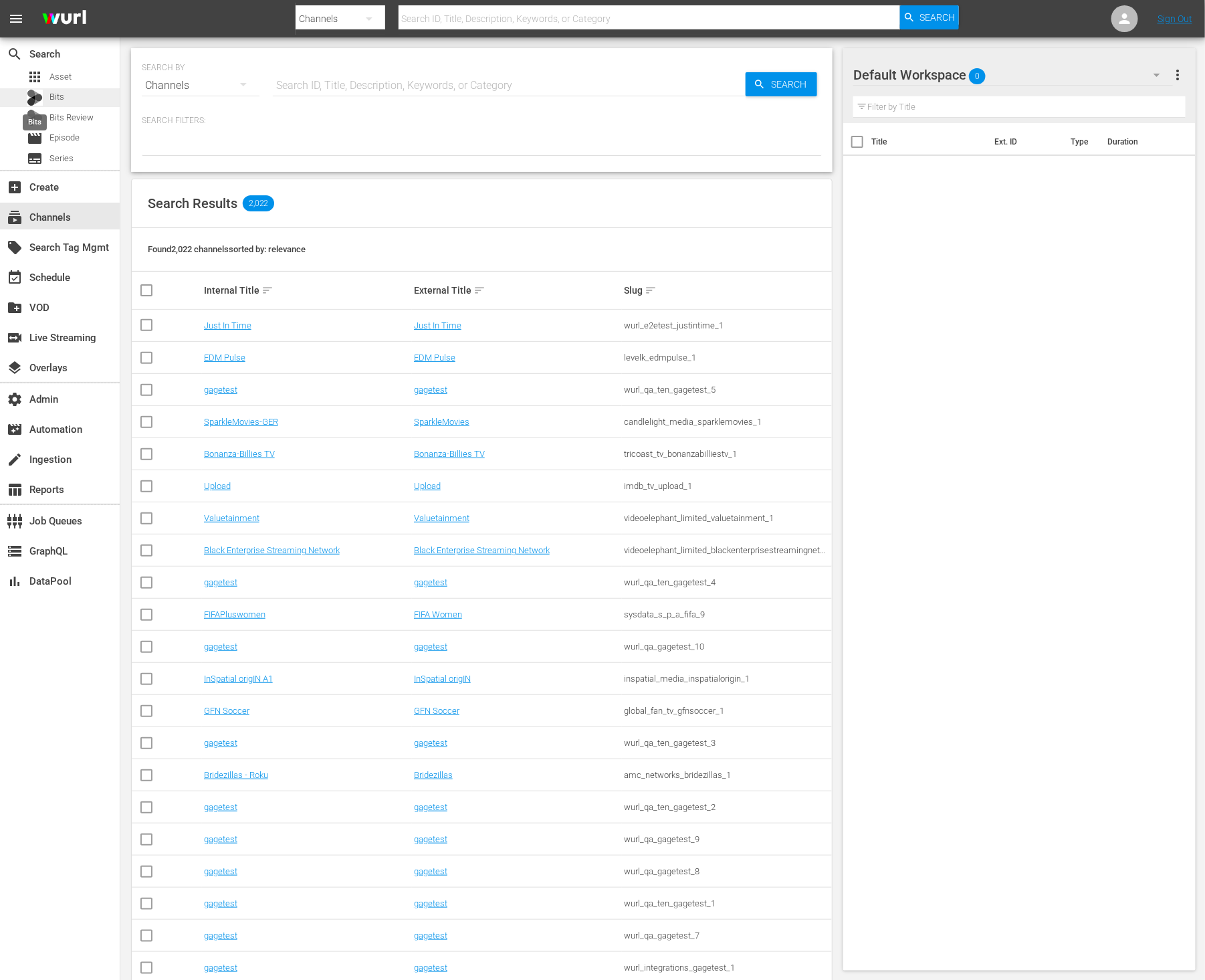
click at [42, 92] on div at bounding box center [34, 97] width 16 height 16
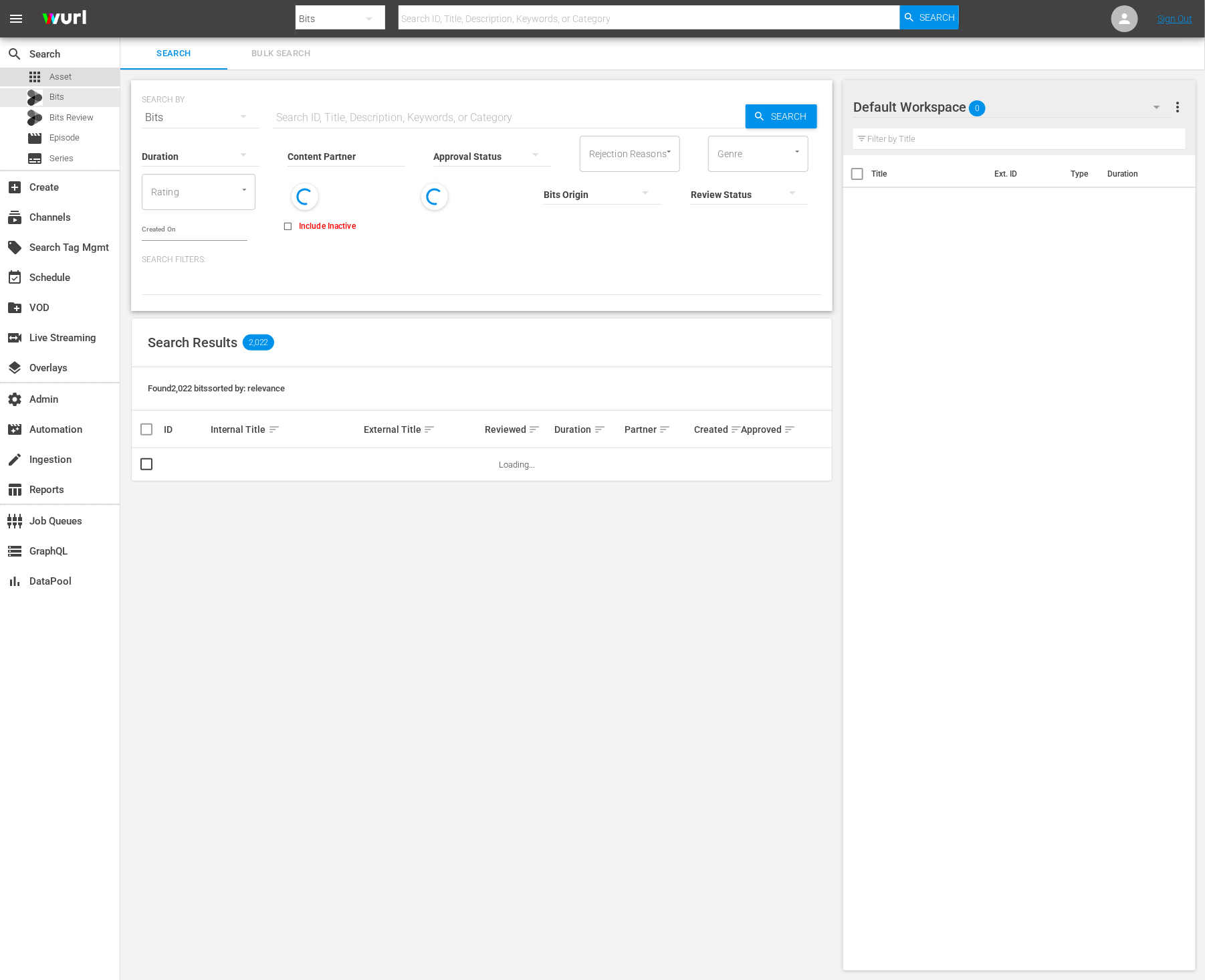
click at [69, 72] on span "Asset" at bounding box center [61, 77] width 22 height 14
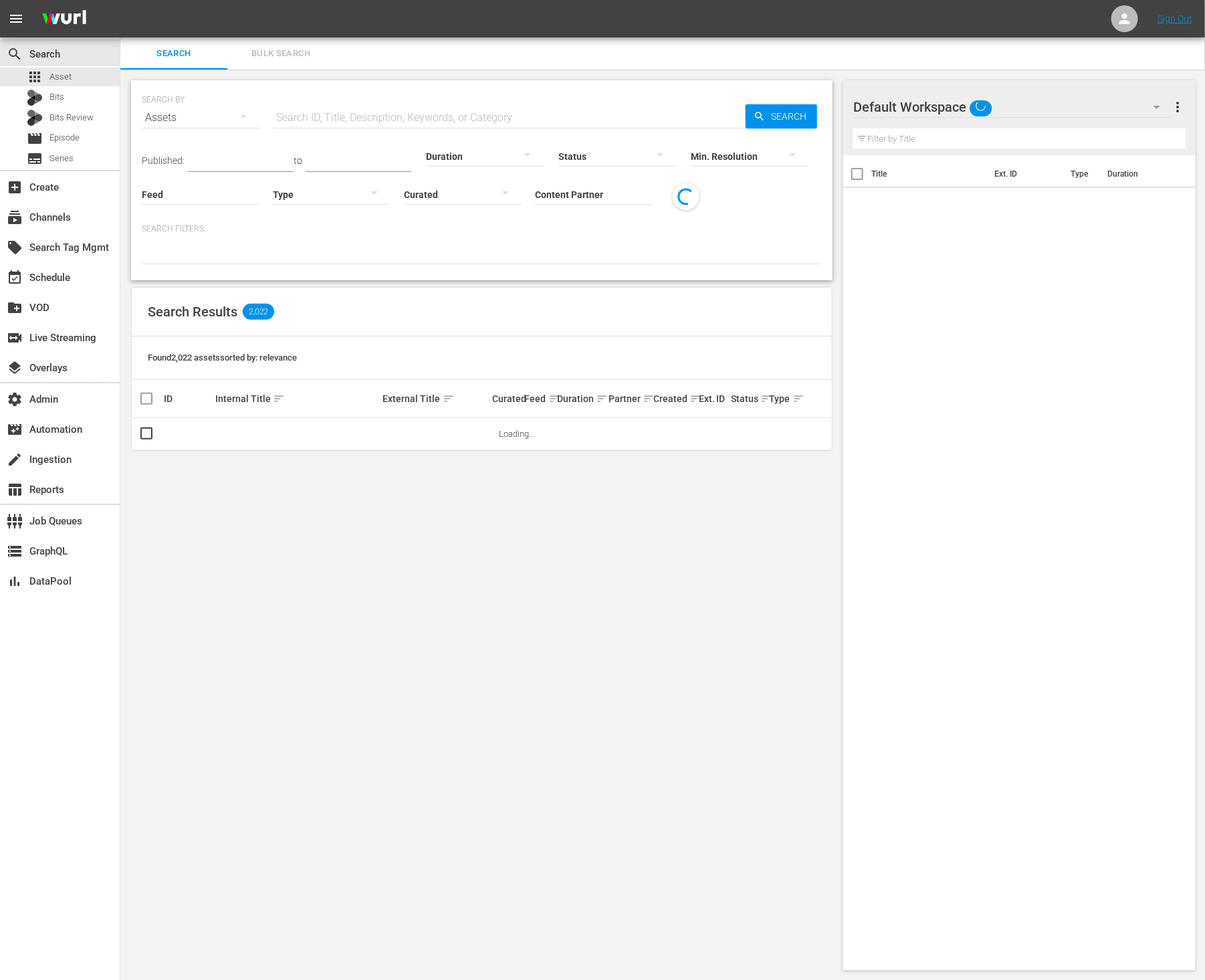
drag, startPoint x: 347, startPoint y: 124, endPoint x: 374, endPoint y: 123, distance: 27.0
click at [347, 124] on input "text" at bounding box center [509, 118] width 473 height 32
paste input "56663"
type input "56663"
click at [780, 116] on span "Search" at bounding box center [791, 116] width 51 height 24
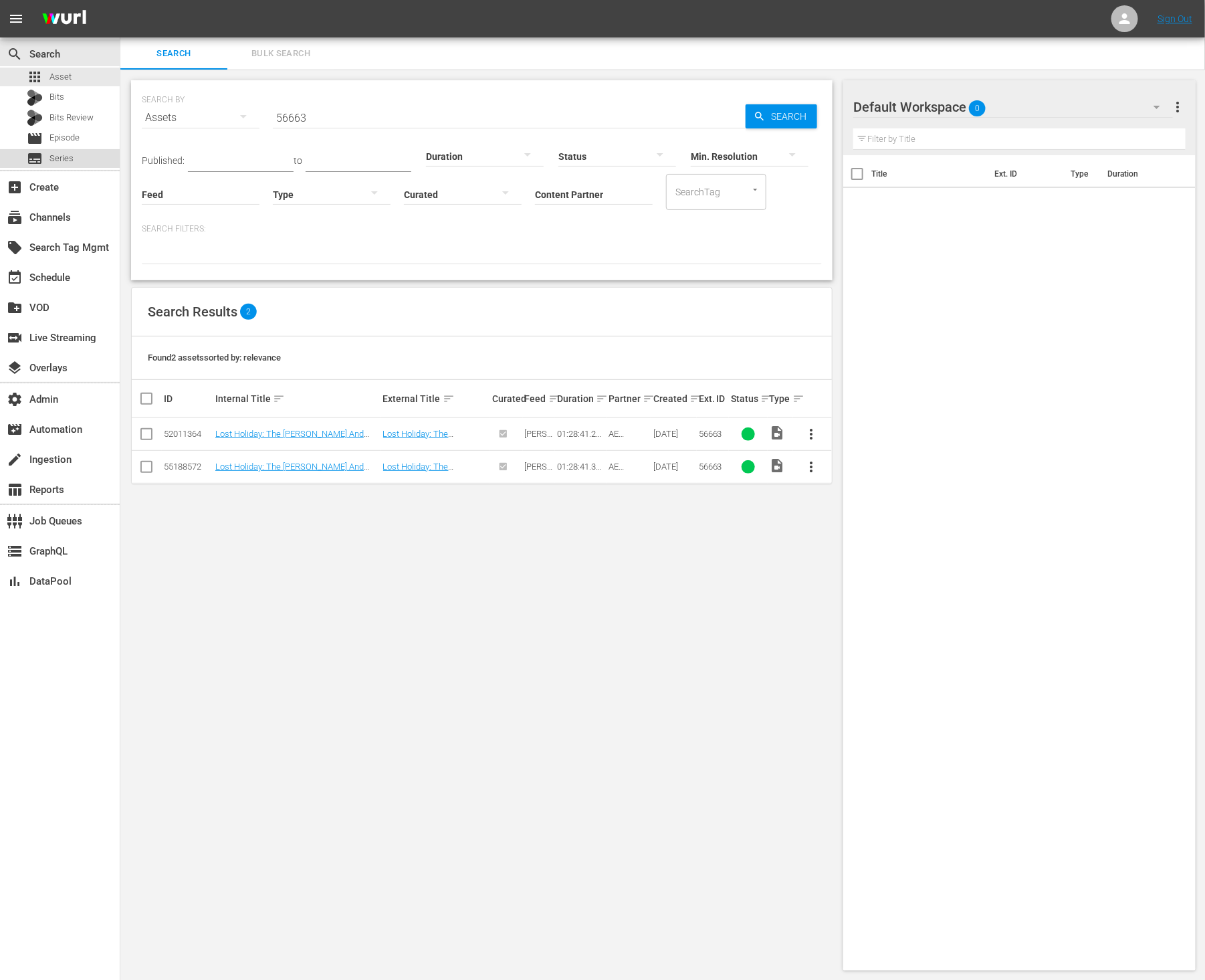
click at [72, 158] on span "Series" at bounding box center [61, 159] width 24 height 14
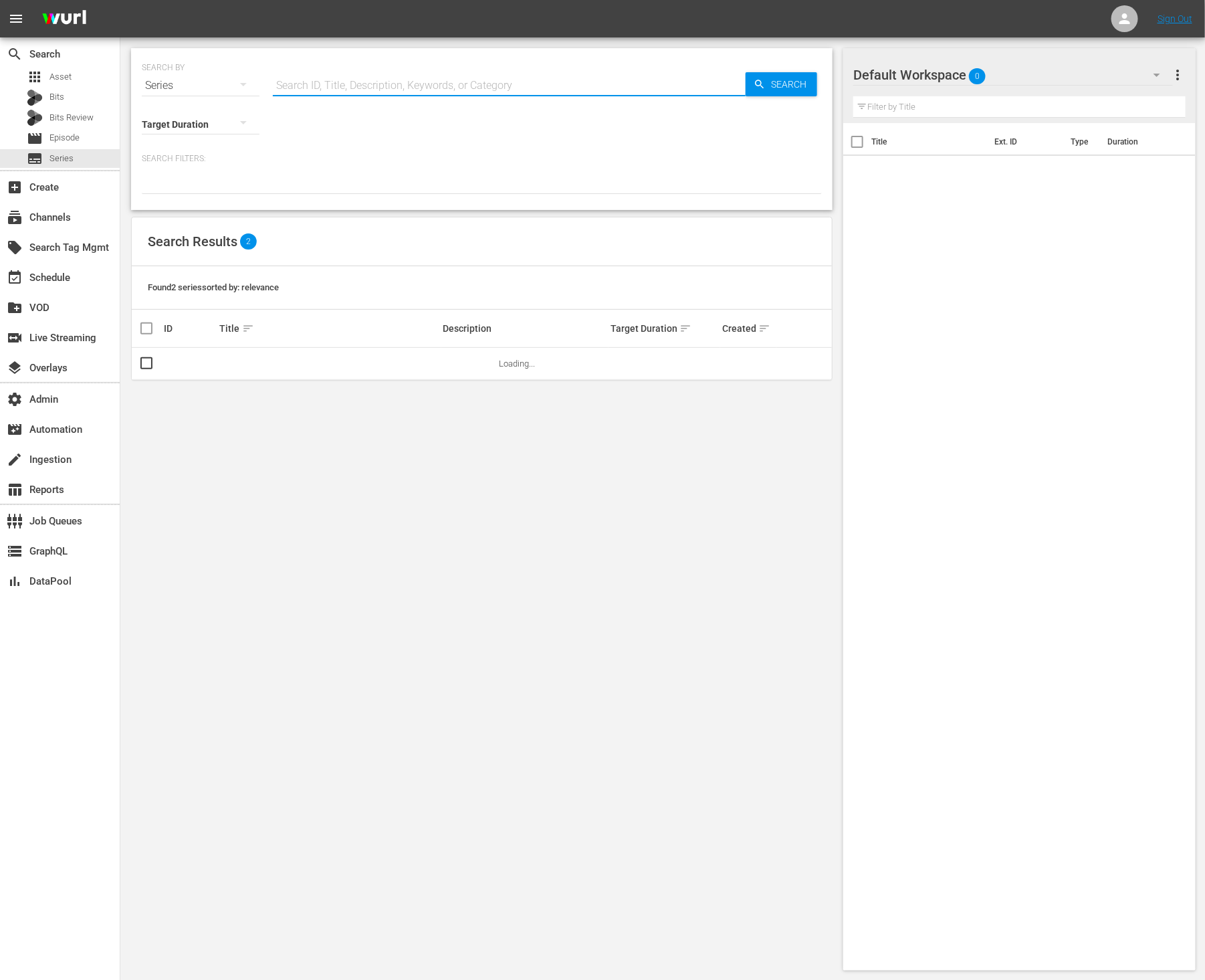
drag, startPoint x: 360, startPoint y: 75, endPoint x: 376, endPoint y: 77, distance: 16.1
click at [362, 76] on input "text" at bounding box center [509, 86] width 473 height 32
paste input "56663"
type input "56663"
drag, startPoint x: 805, startPoint y: 74, endPoint x: 790, endPoint y: 90, distance: 21.9
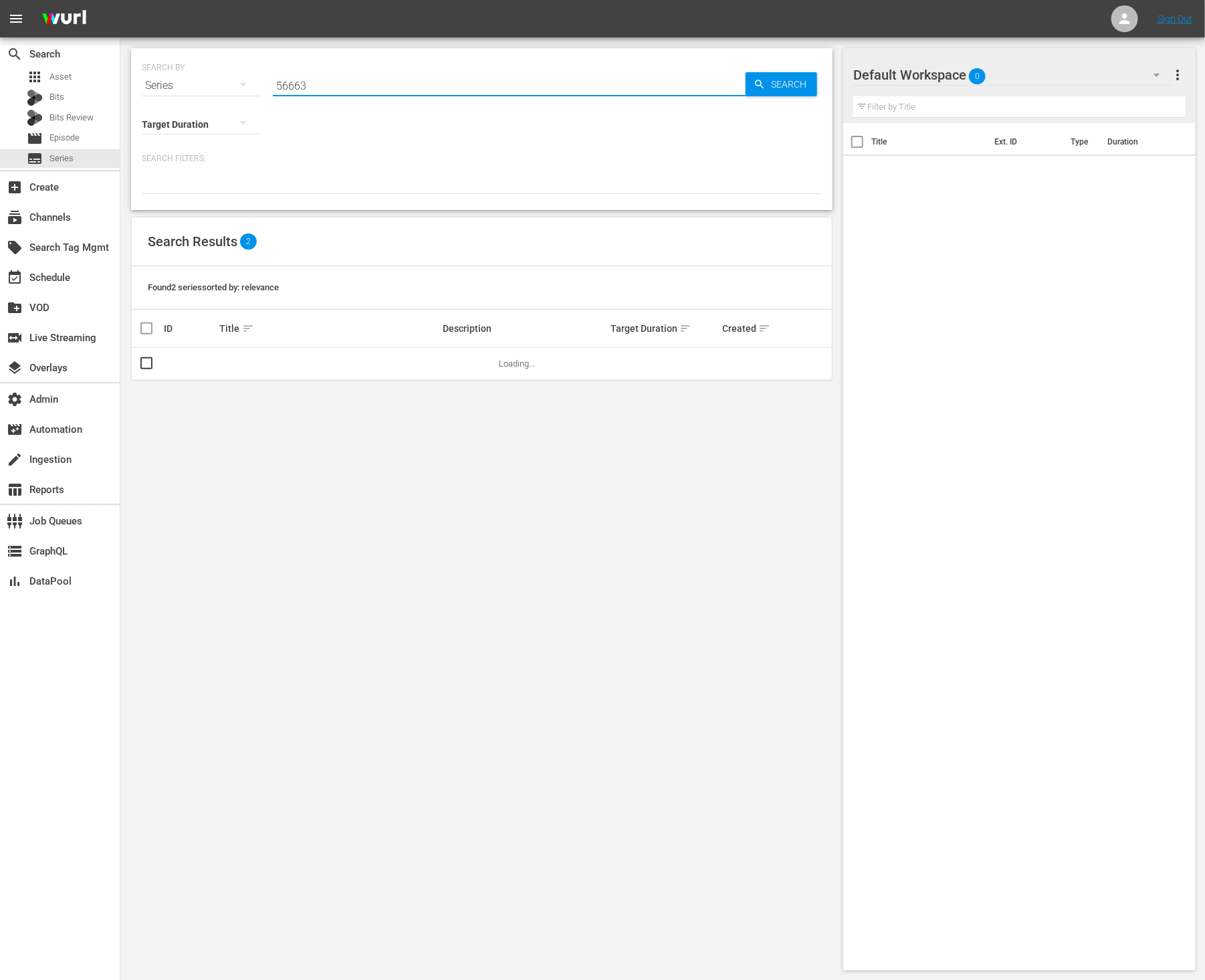
click at [803, 76] on div "SEARCH BY Search By Series Search ID, Title, Description, Keywords, or Category…" at bounding box center [482, 78] width 681 height 48
click at [790, 88] on span "Search" at bounding box center [791, 84] width 51 height 24
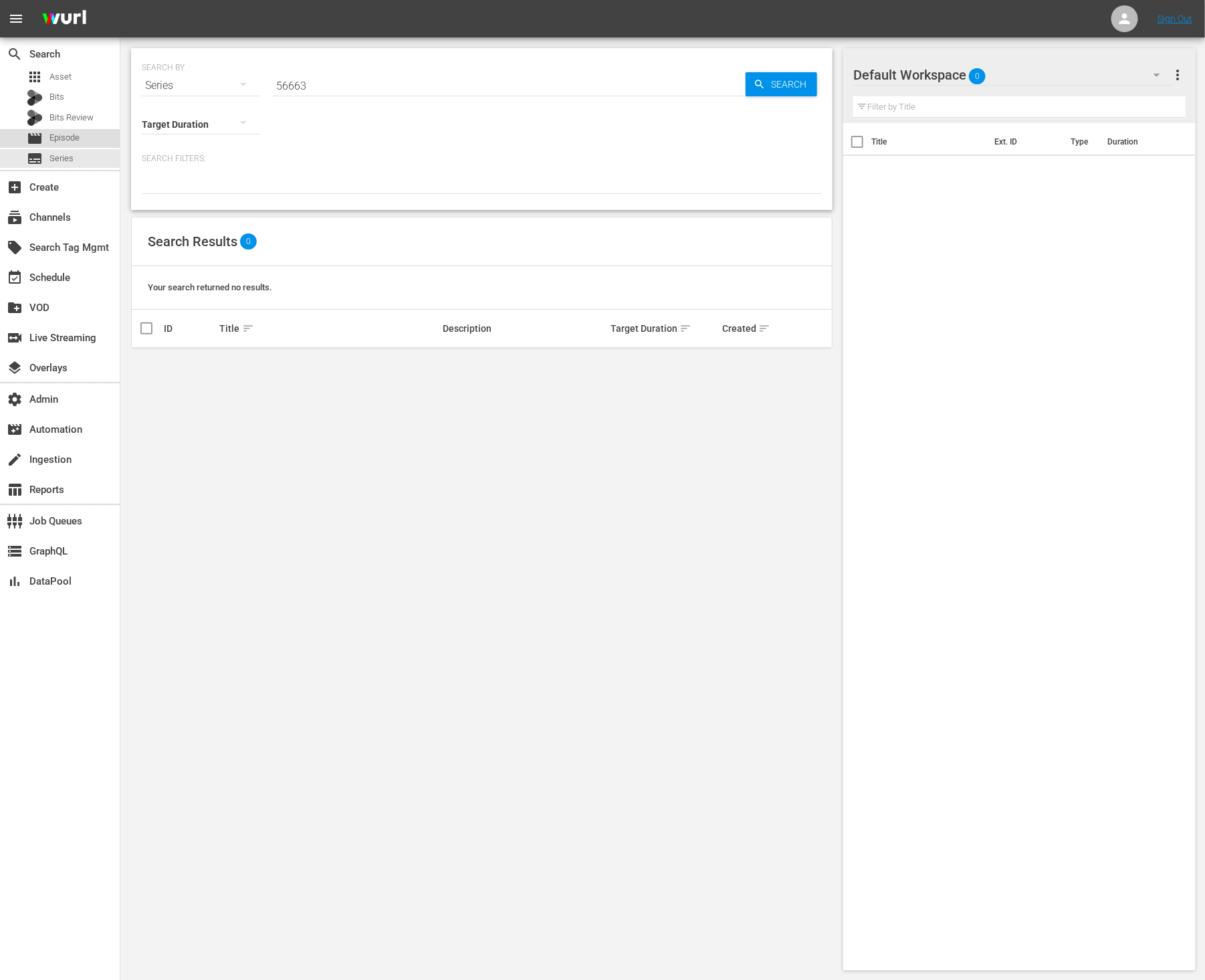
click at [79, 139] on span "Episode" at bounding box center [64, 138] width 30 height 14
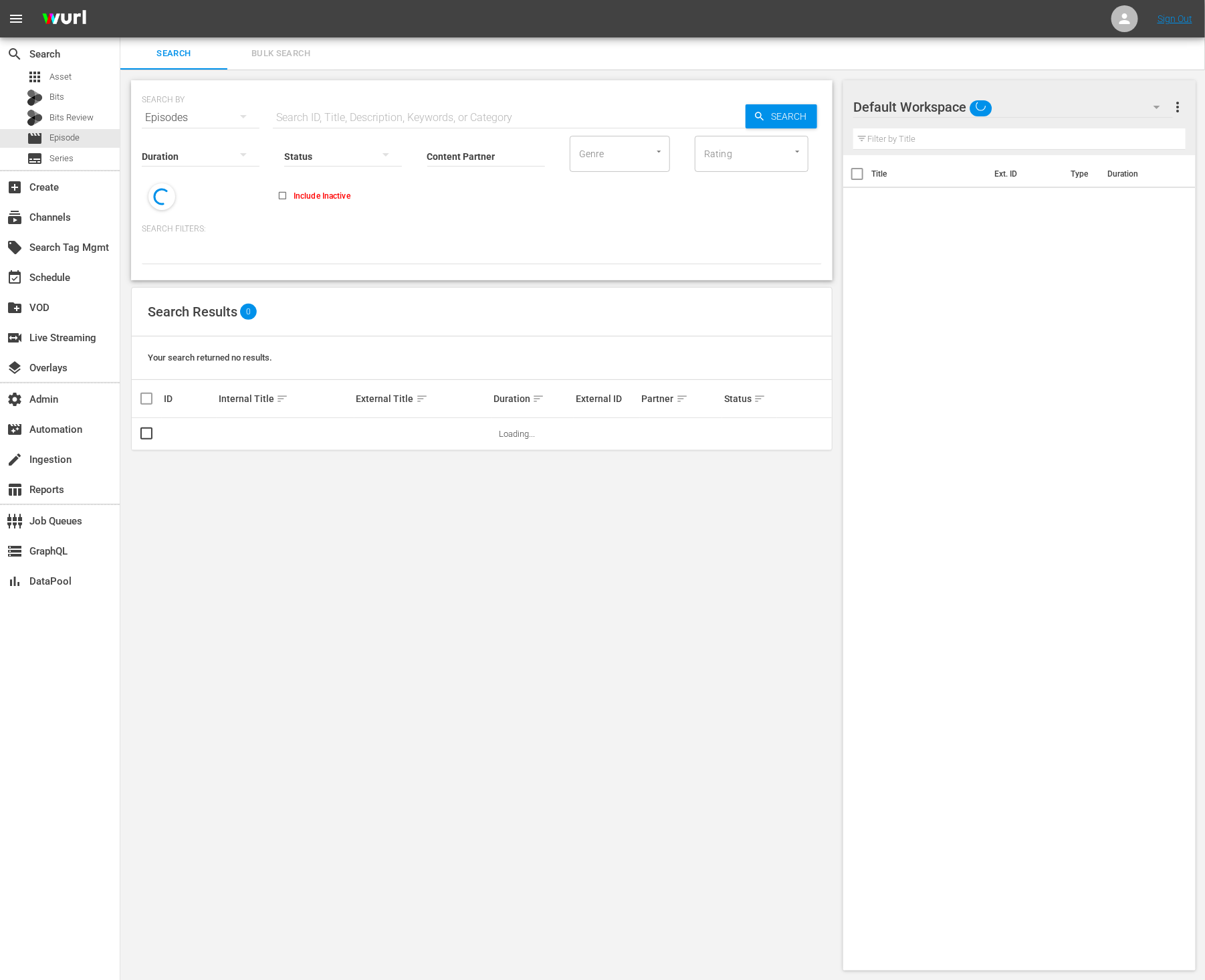
click at [475, 92] on div "SEARCH BY Search By Episodes Search ID, Title, Description, Keywords, or Catego…" at bounding box center [482, 109] width 681 height 48
click at [489, 115] on input "text" at bounding box center [509, 118] width 473 height 32
paste input "56663"
type input "56663"
click at [760, 113] on icon "button" at bounding box center [760, 116] width 12 height 12
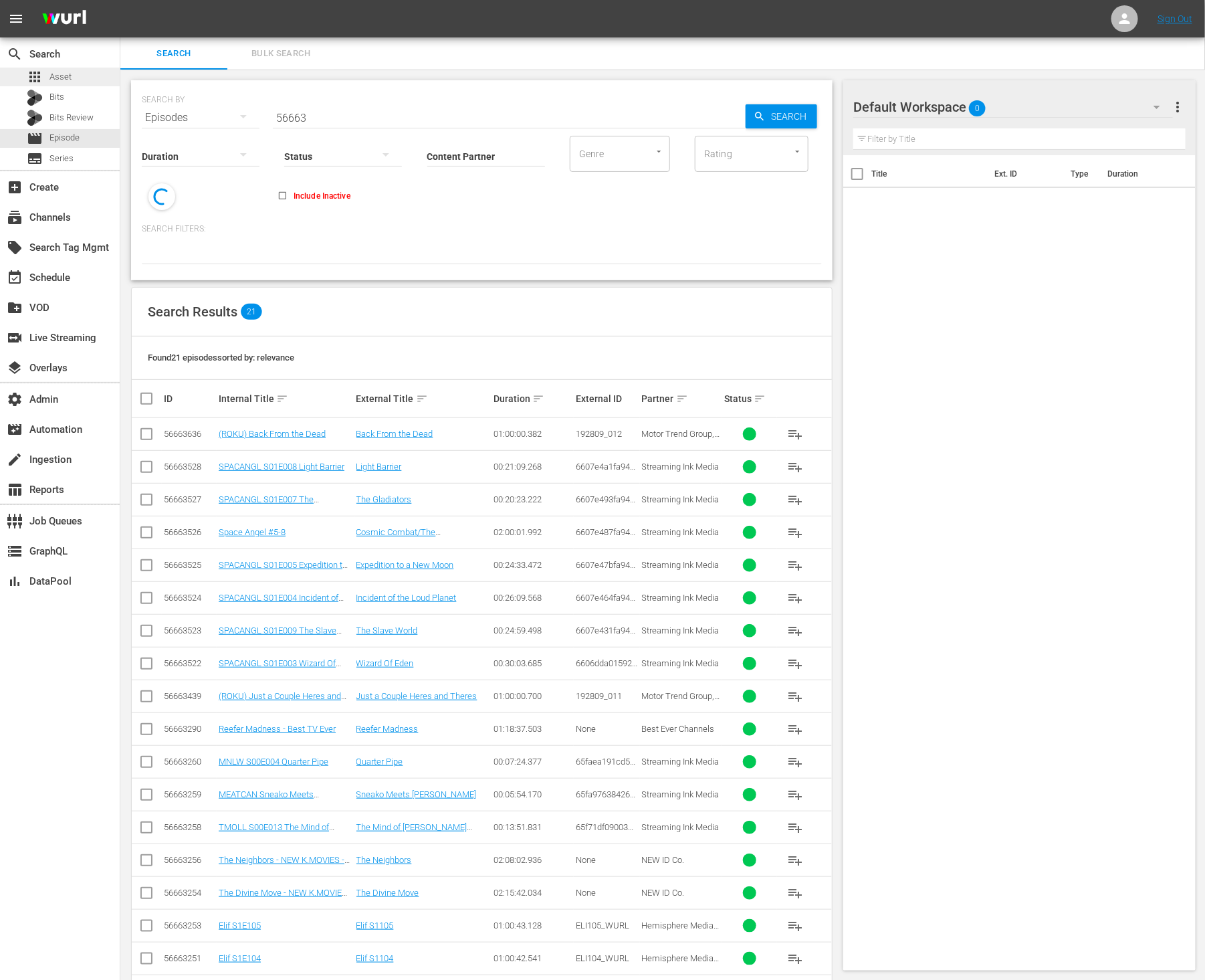
click at [78, 74] on div "apps Asset" at bounding box center [60, 77] width 119 height 19
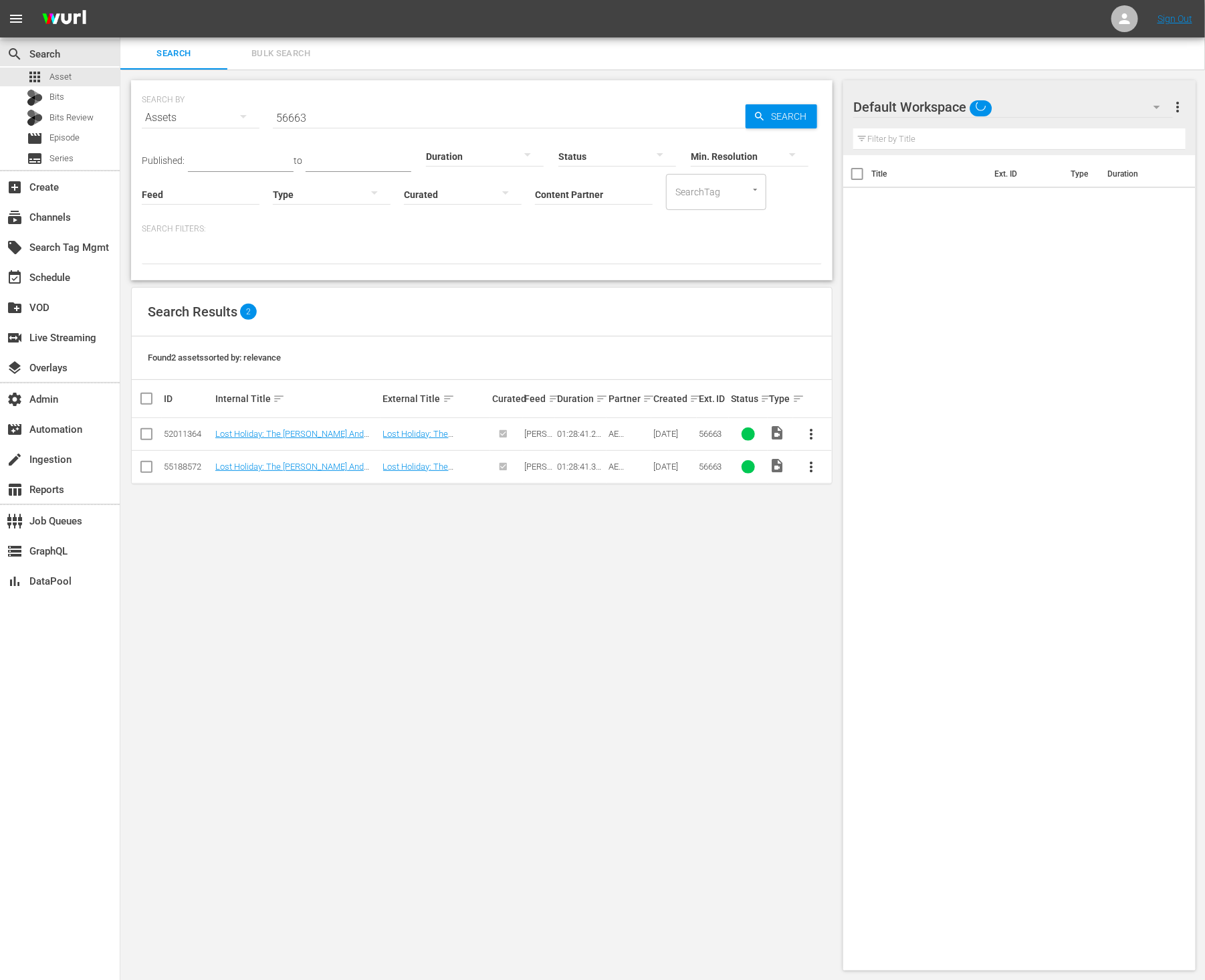
click at [459, 109] on input "56663" at bounding box center [509, 118] width 473 height 32
click at [469, 467] on link "Lost Holiday: The [PERSON_NAME] And [PERSON_NAME] Story" at bounding box center [426, 476] width 85 height 30
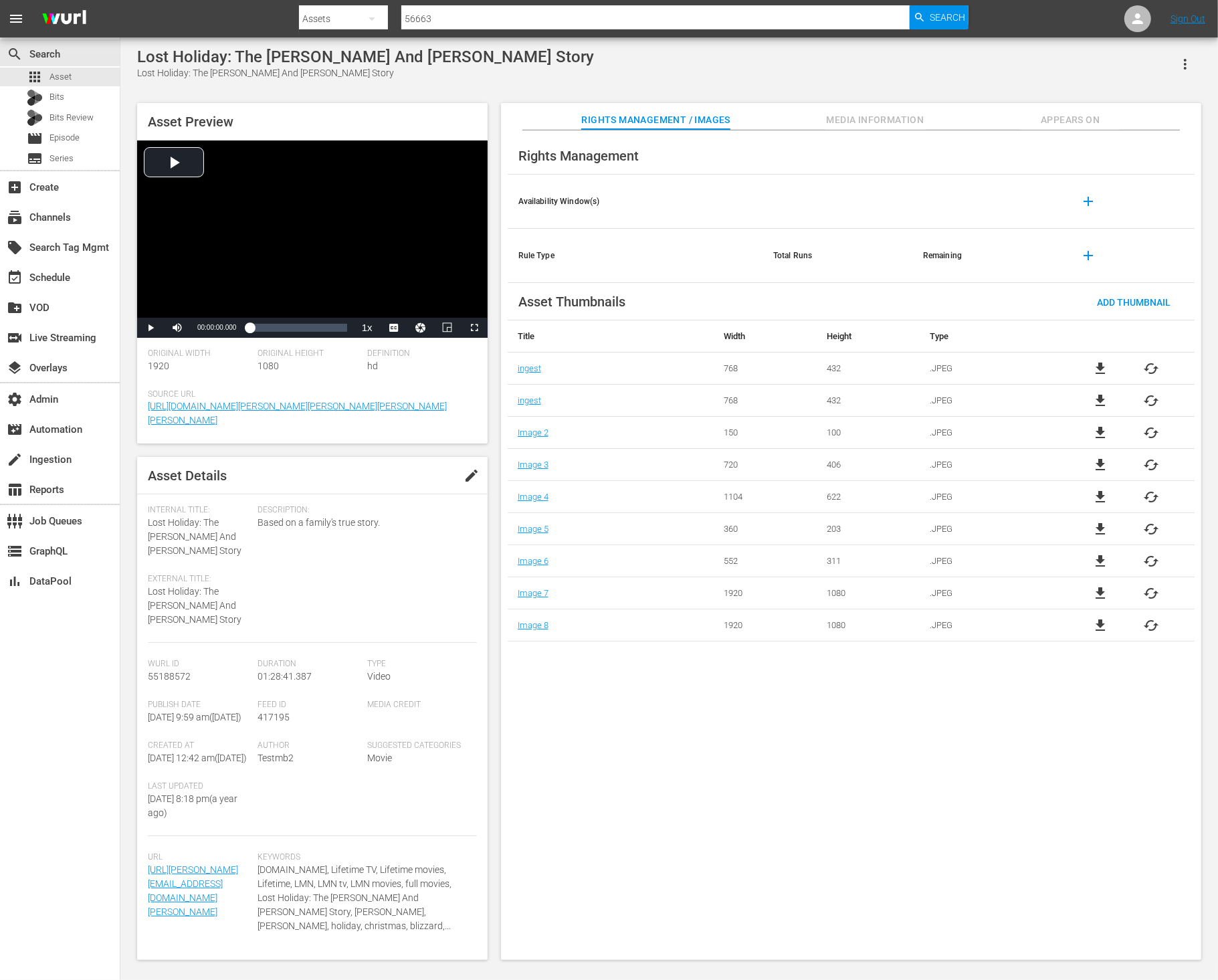
scroll to position [45, 0]
click at [861, 120] on span "Media Information" at bounding box center [876, 120] width 101 height 17
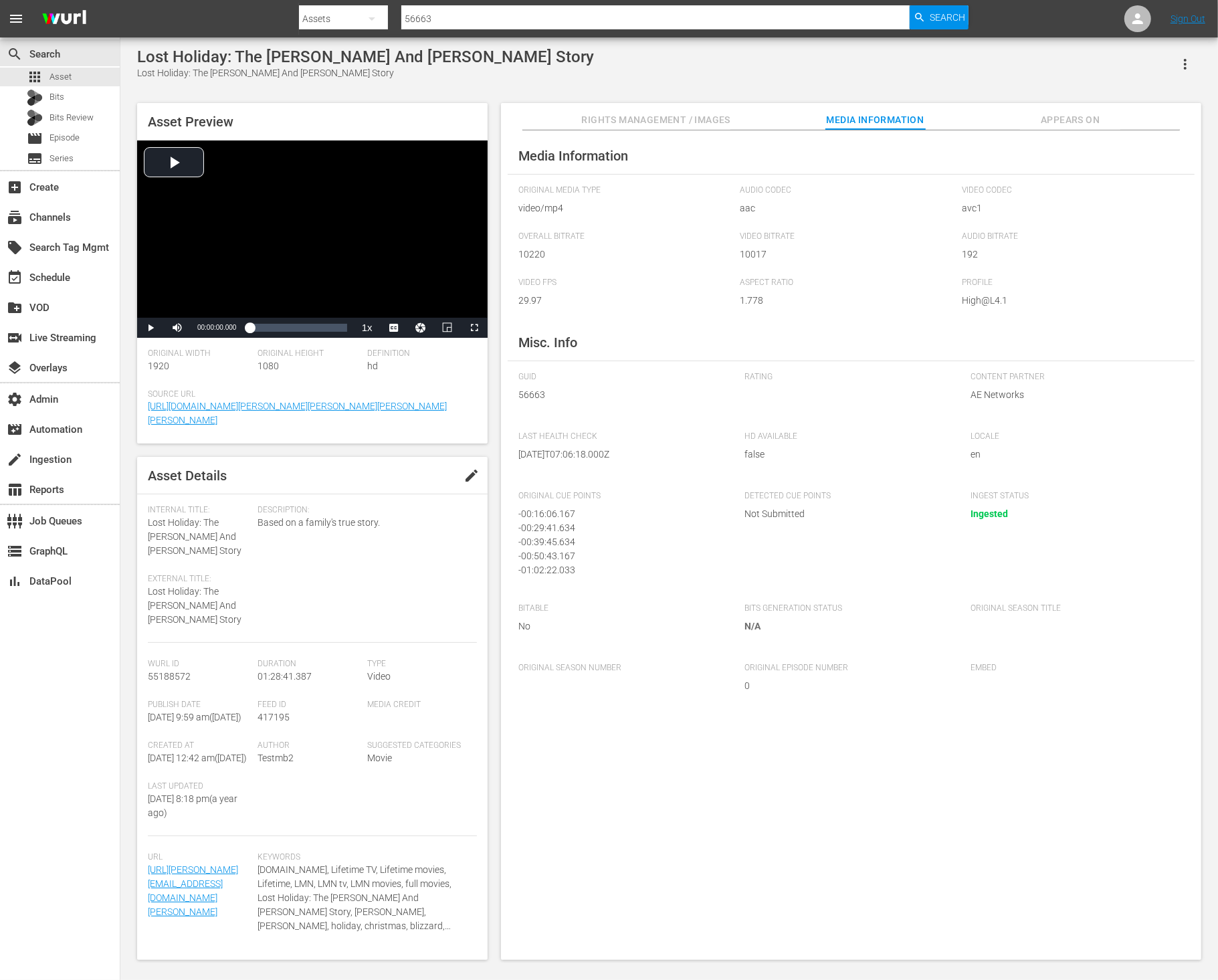
scroll to position [31, 0]
click at [974, 120] on span "Appears On" at bounding box center [1070, 120] width 101 height 17
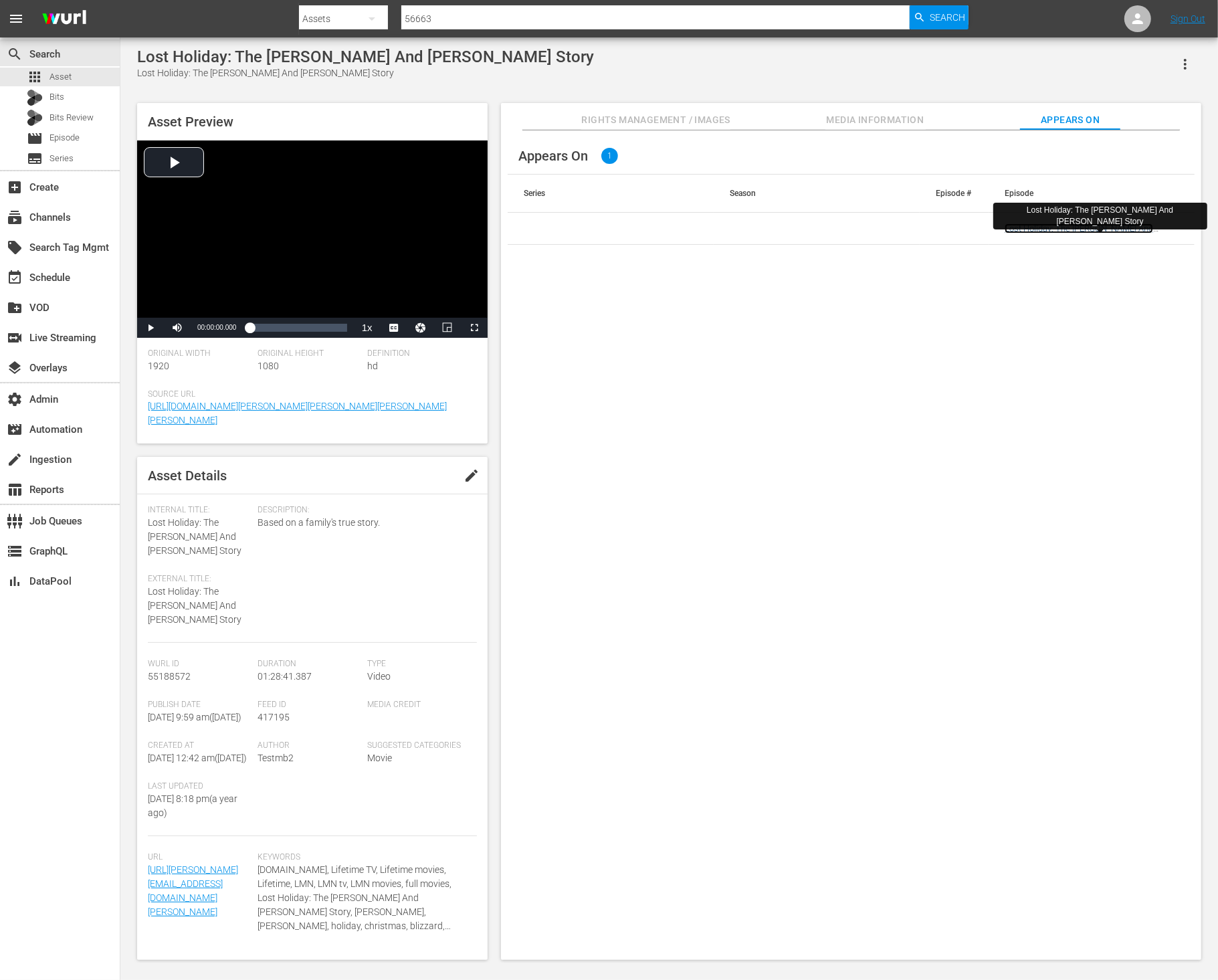
click at [974, 225] on link "Lost Holiday: The [PERSON_NAME] And [PERSON_NAME] Story" at bounding box center [1079, 234] width 148 height 20
